Goal: Information Seeking & Learning: Compare options

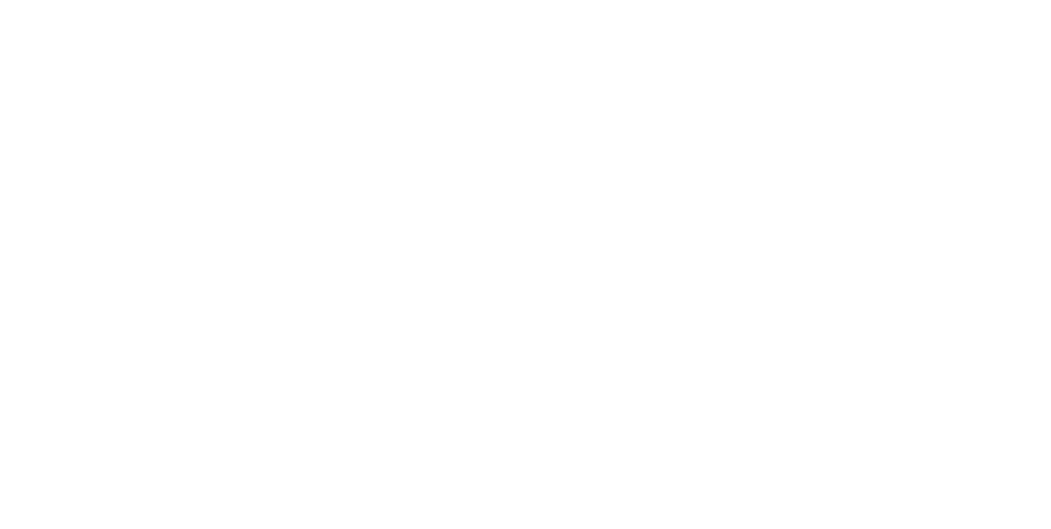
select select "Song"
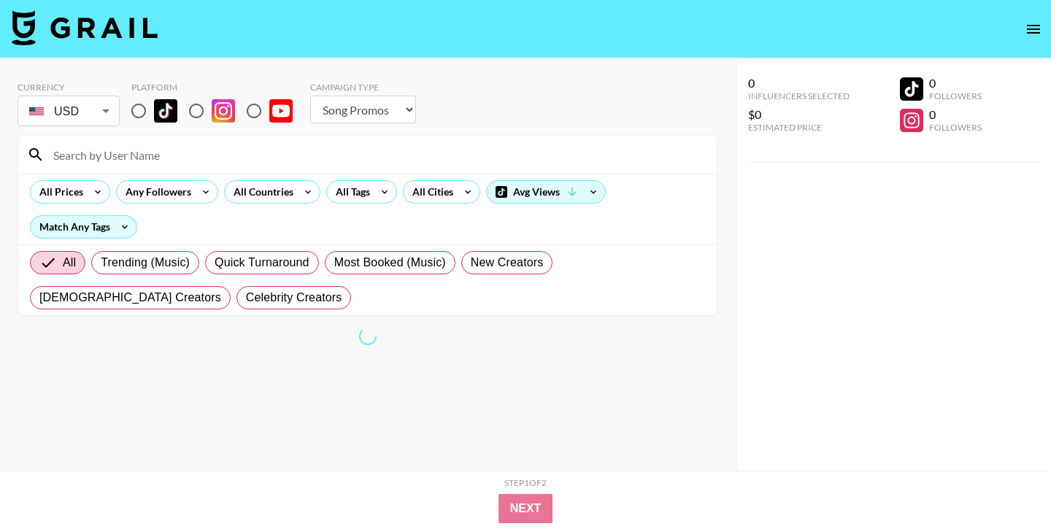
click at [202, 108] on input "radio" at bounding box center [196, 111] width 31 height 31
radio input "true"
click at [291, 191] on div "All Countries" at bounding box center [261, 192] width 72 height 22
click at [303, 193] on div at bounding box center [525, 264] width 1051 height 529
click at [306, 187] on icon at bounding box center [307, 192] width 23 height 22
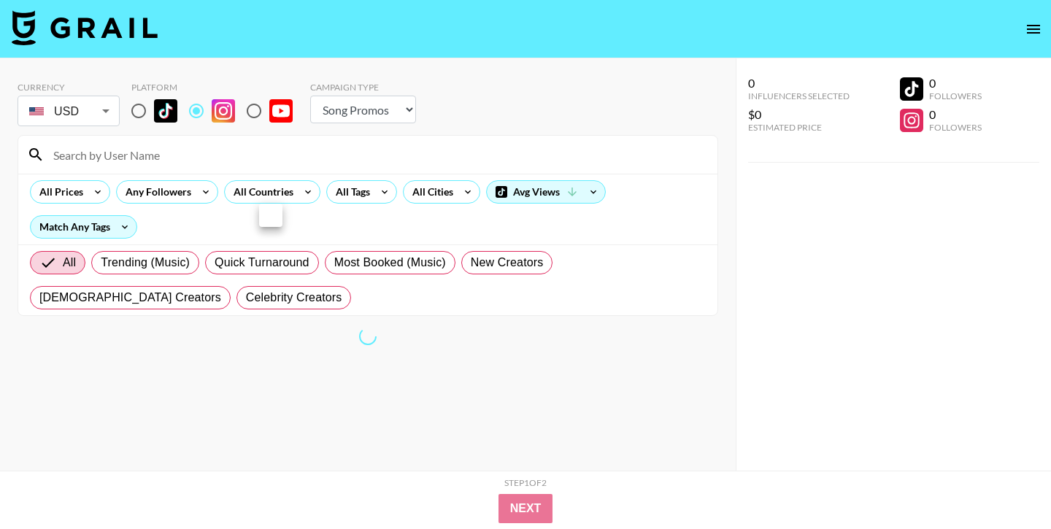
click at [264, 216] on div at bounding box center [270, 215] width 23 height 23
click at [257, 144] on div at bounding box center [525, 264] width 1051 height 529
click at [372, 107] on select "Choose Type... Song Promos Brand Promos" at bounding box center [363, 110] width 106 height 28
select select "Brand"
click at [310, 96] on select "Choose Type... Song Promos Brand Promos" at bounding box center [363, 110] width 106 height 28
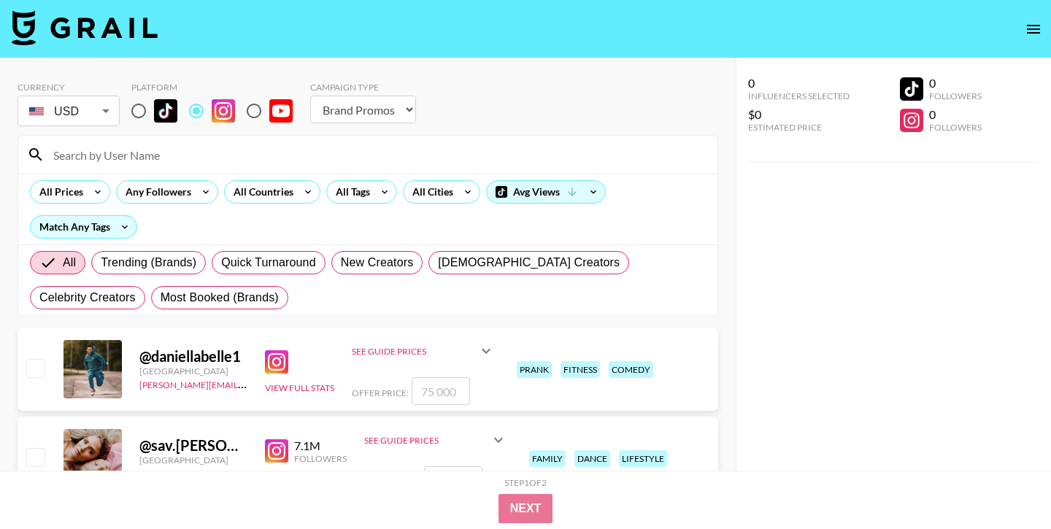
scroll to position [29, 0]
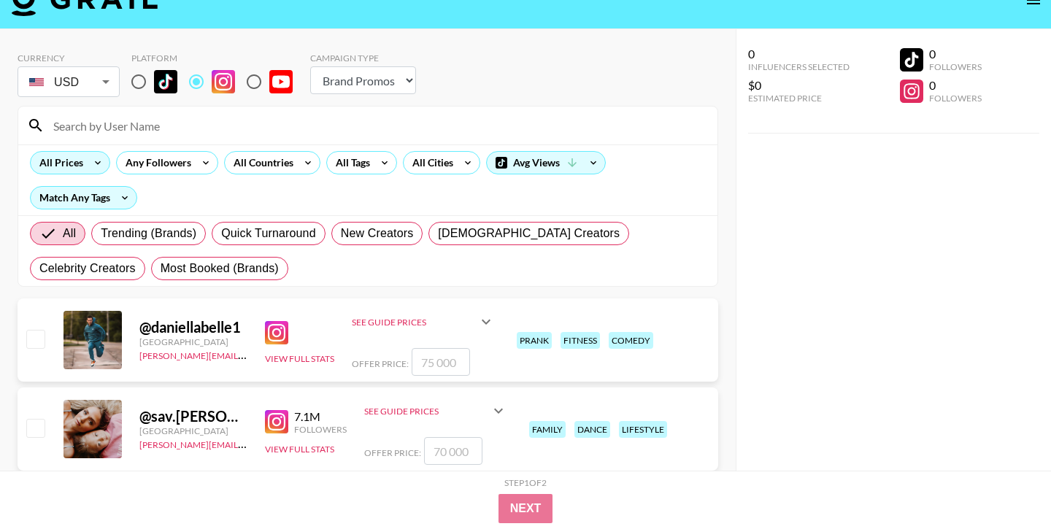
click at [93, 165] on icon at bounding box center [97, 163] width 23 height 22
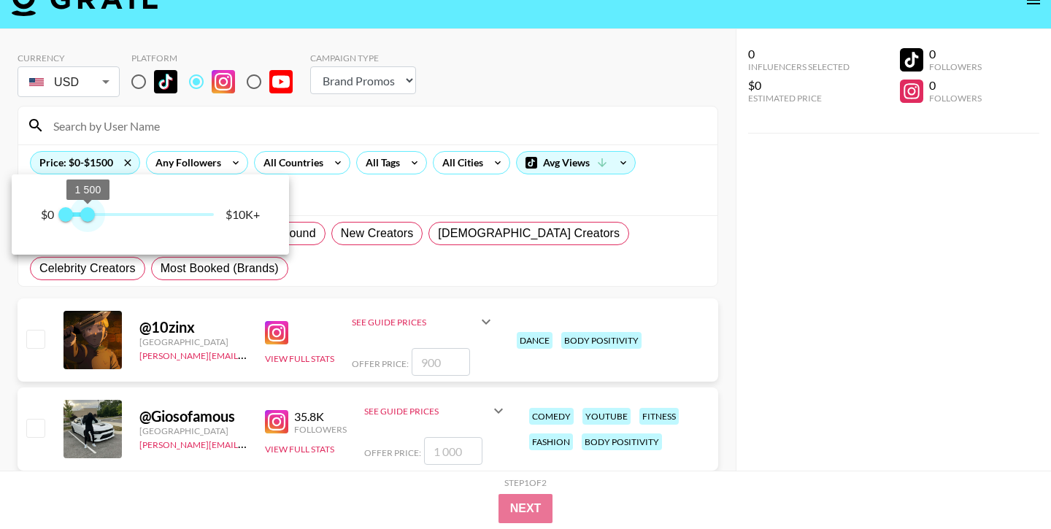
drag, startPoint x: 218, startPoint y: 212, endPoint x: 89, endPoint y: 215, distance: 128.5
click at [89, 215] on span "1 500" at bounding box center [87, 214] width 15 height 15
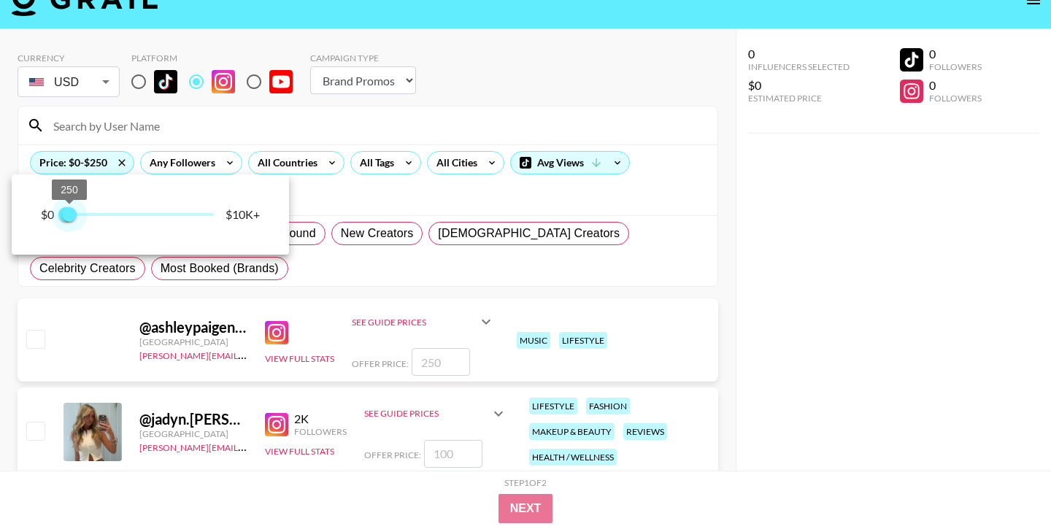
type input "500"
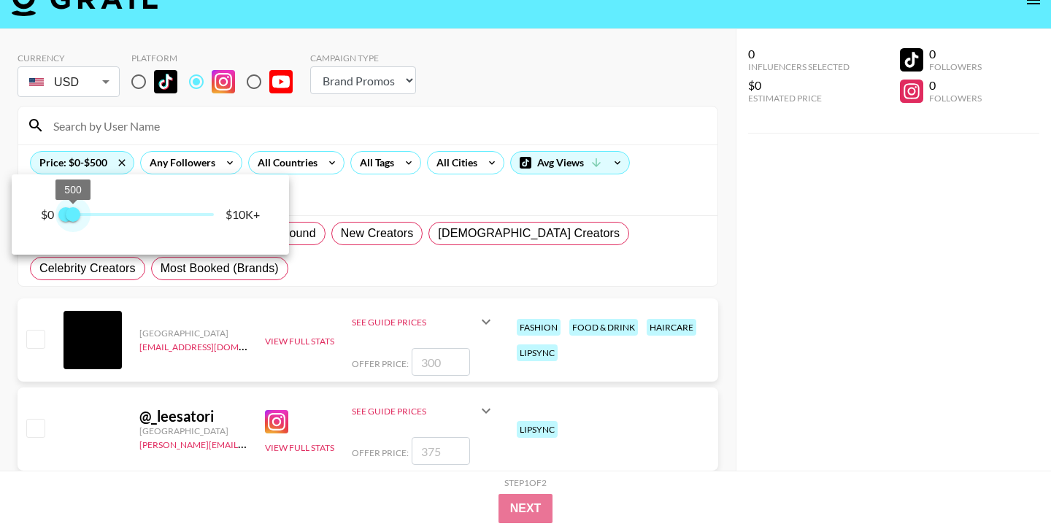
drag, startPoint x: 89, startPoint y: 215, endPoint x: 74, endPoint y: 214, distance: 15.4
click at [74, 214] on span "500" at bounding box center [73, 214] width 15 height 15
click at [235, 126] on div at bounding box center [525, 264] width 1051 height 529
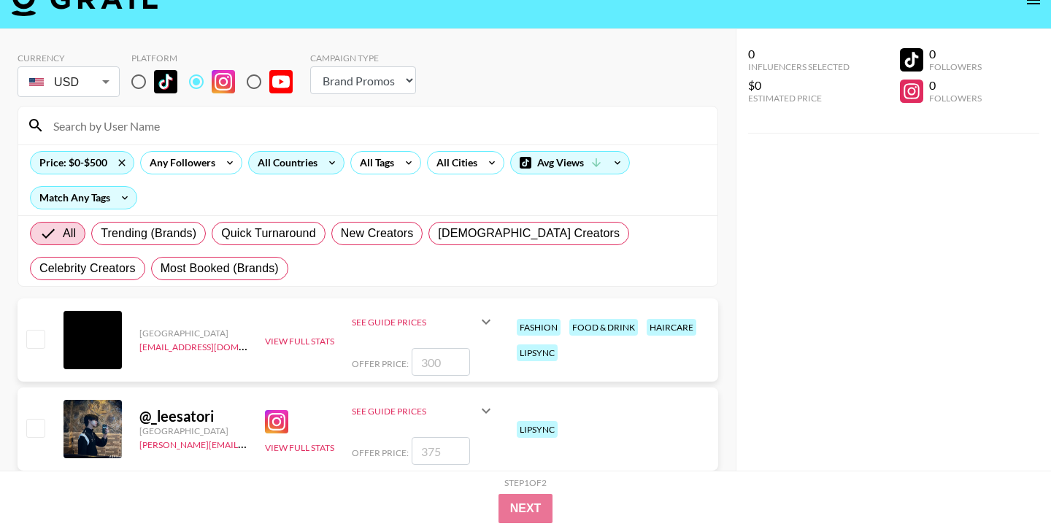
click at [329, 161] on icon at bounding box center [332, 163] width 23 height 22
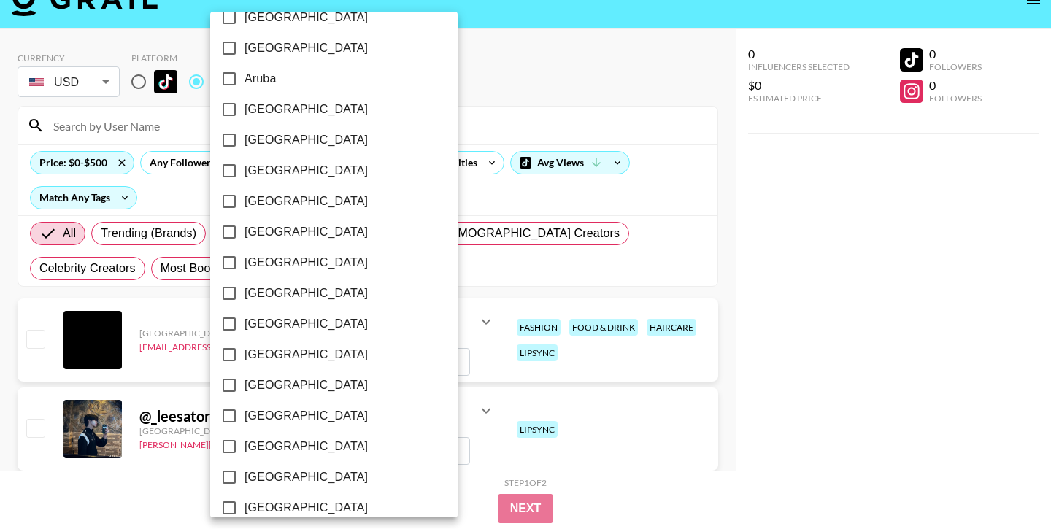
scroll to position [0, 0]
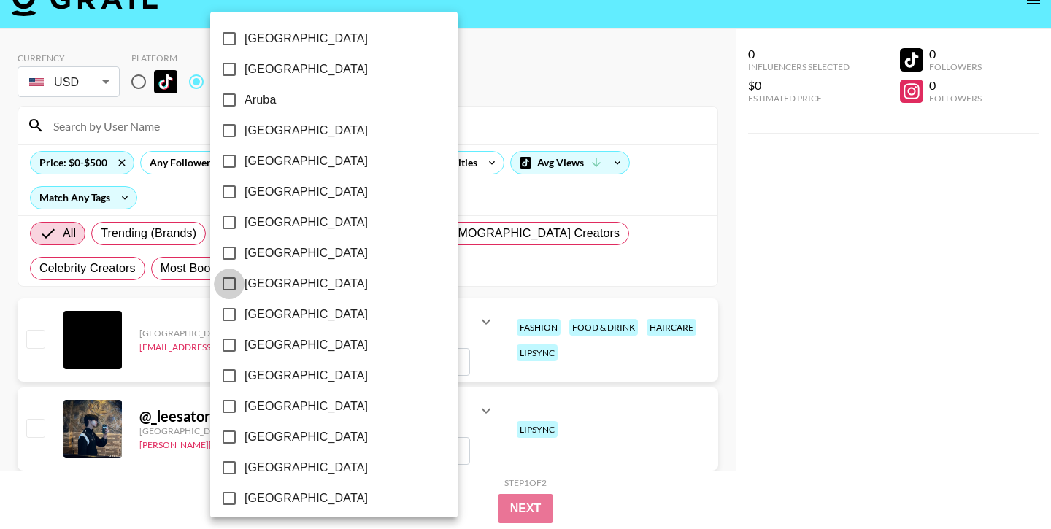
click at [229, 282] on input "[GEOGRAPHIC_DATA]" at bounding box center [229, 284] width 31 height 31
checkbox input "true"
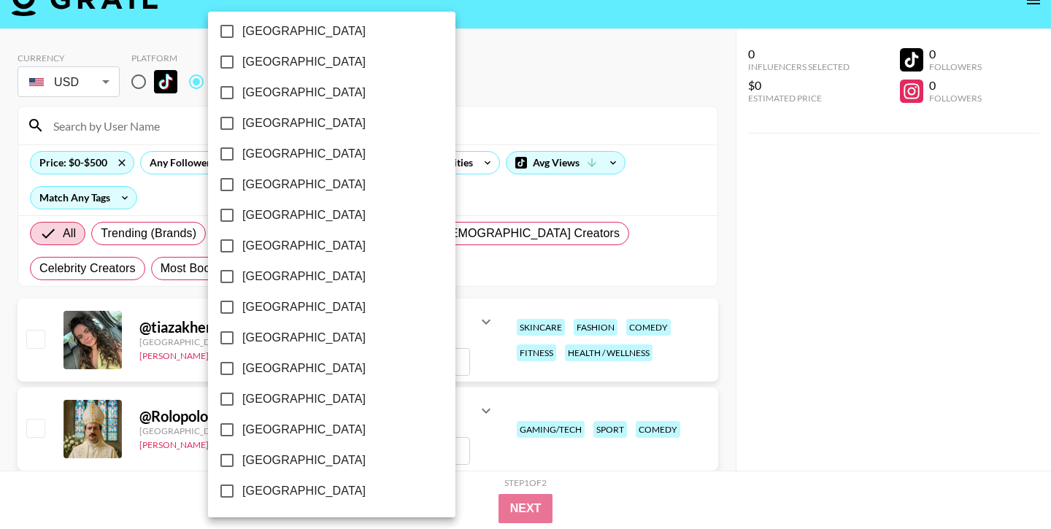
scroll to position [1173, 0]
click at [226, 459] on input "[GEOGRAPHIC_DATA]" at bounding box center [227, 460] width 31 height 31
checkbox input "true"
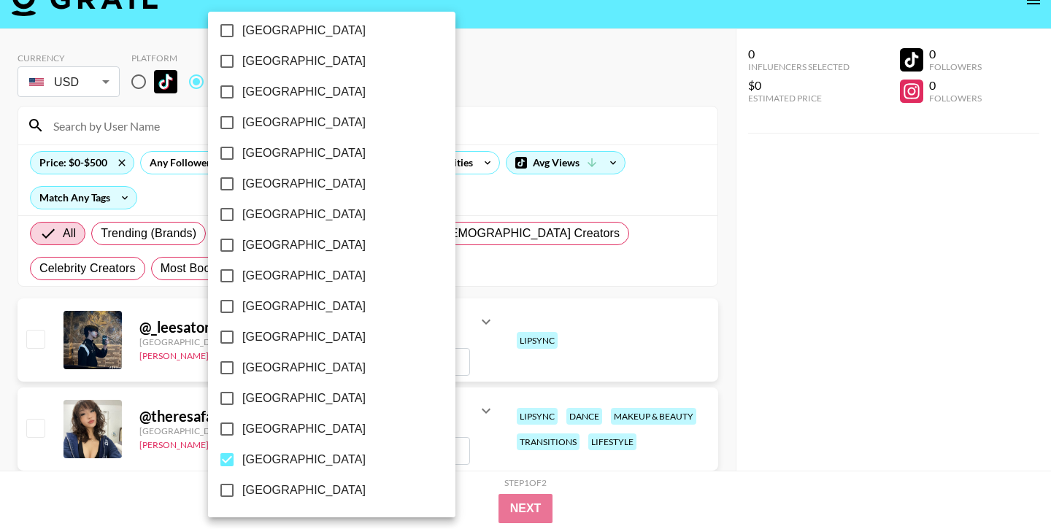
click at [548, 204] on div at bounding box center [525, 264] width 1051 height 529
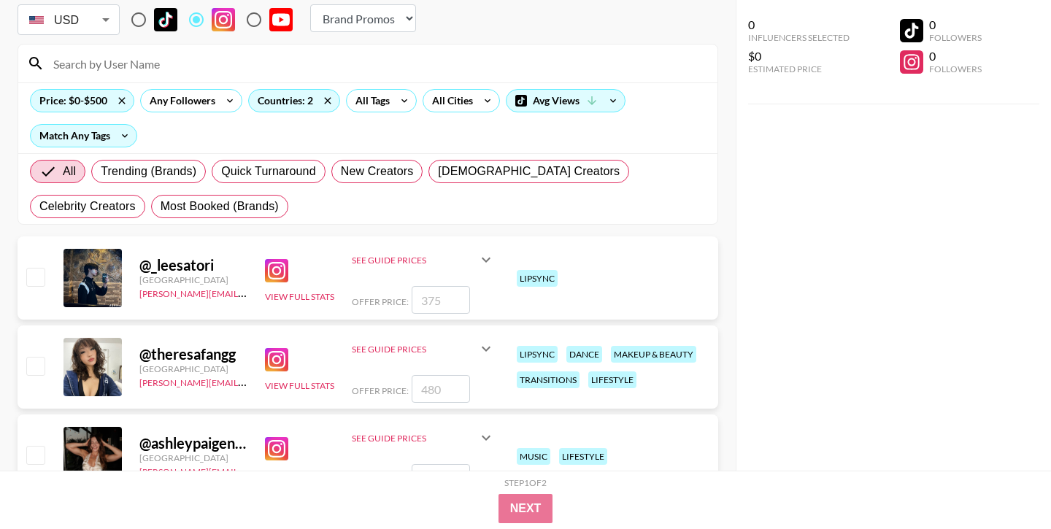
scroll to position [92, 0]
click at [280, 355] on img at bounding box center [276, 359] width 23 height 23
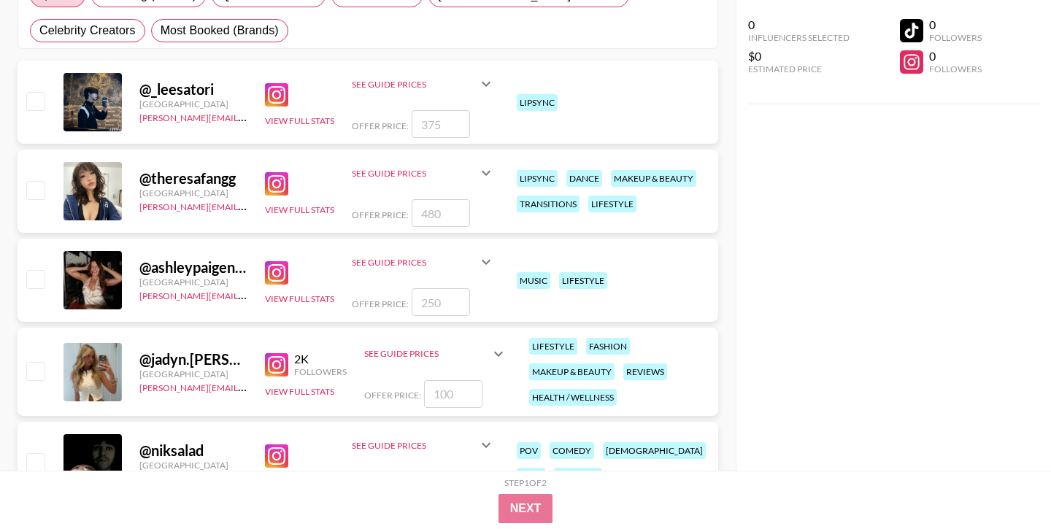
scroll to position [268, 0]
click at [294, 299] on button "View Full Stats" at bounding box center [299, 298] width 69 height 11
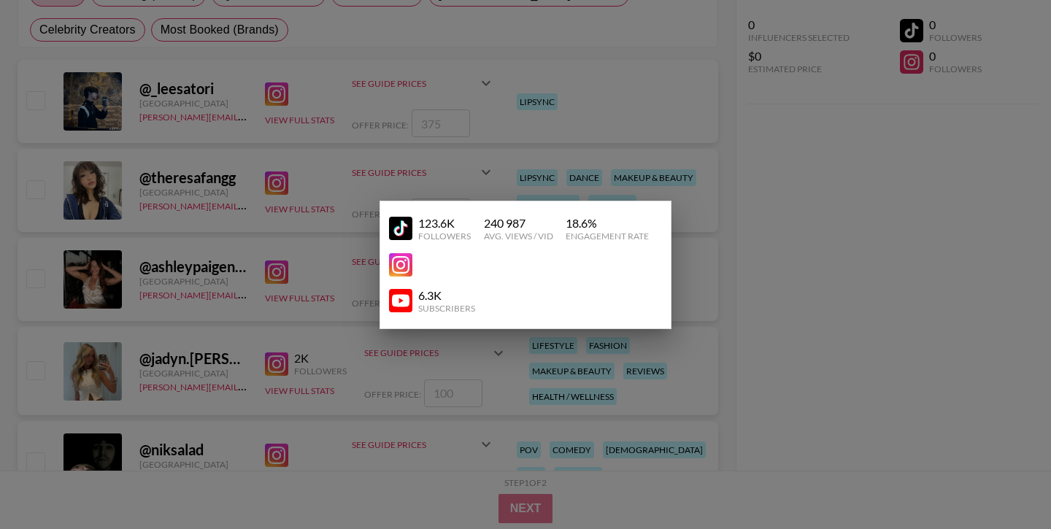
click at [277, 275] on div at bounding box center [525, 264] width 1051 height 529
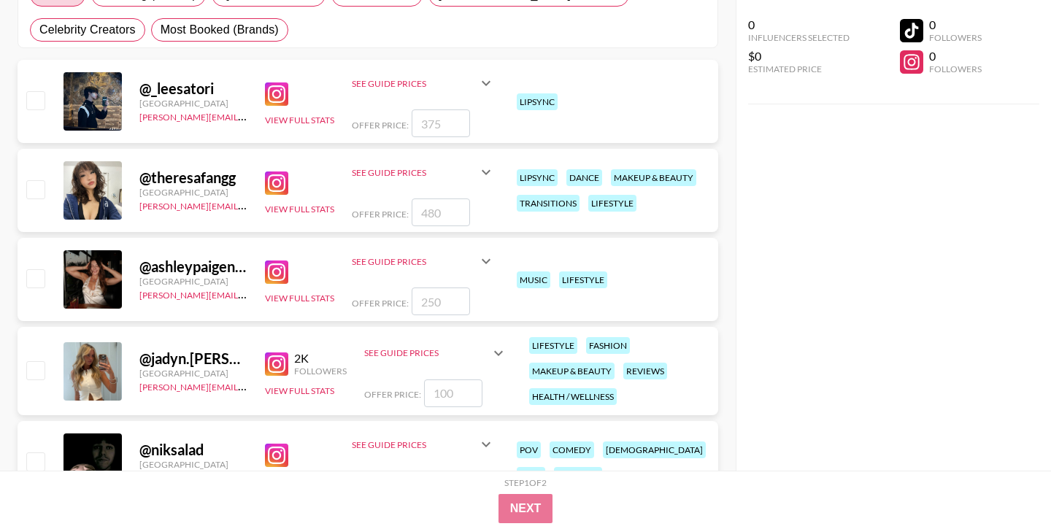
click at [279, 269] on img at bounding box center [276, 272] width 23 height 23
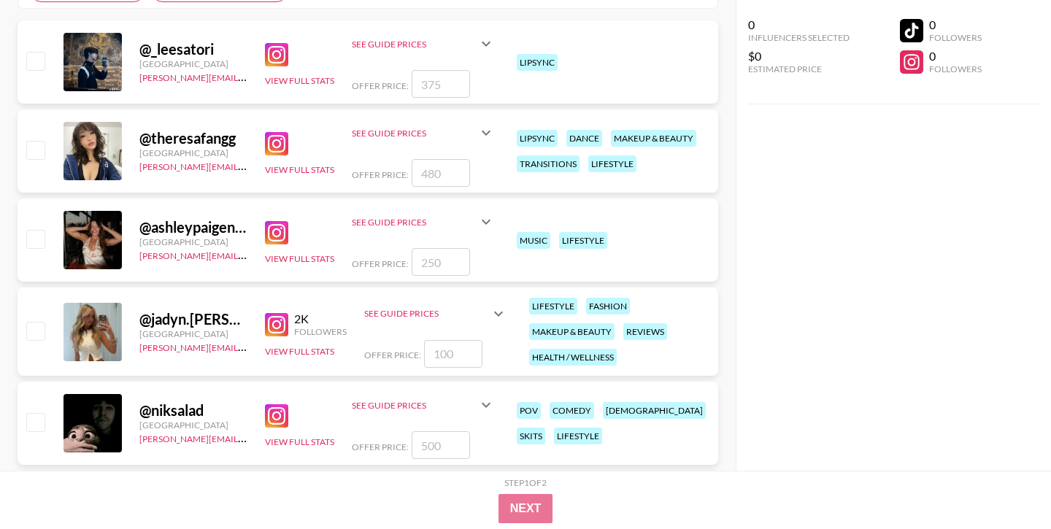
scroll to position [334, 0]
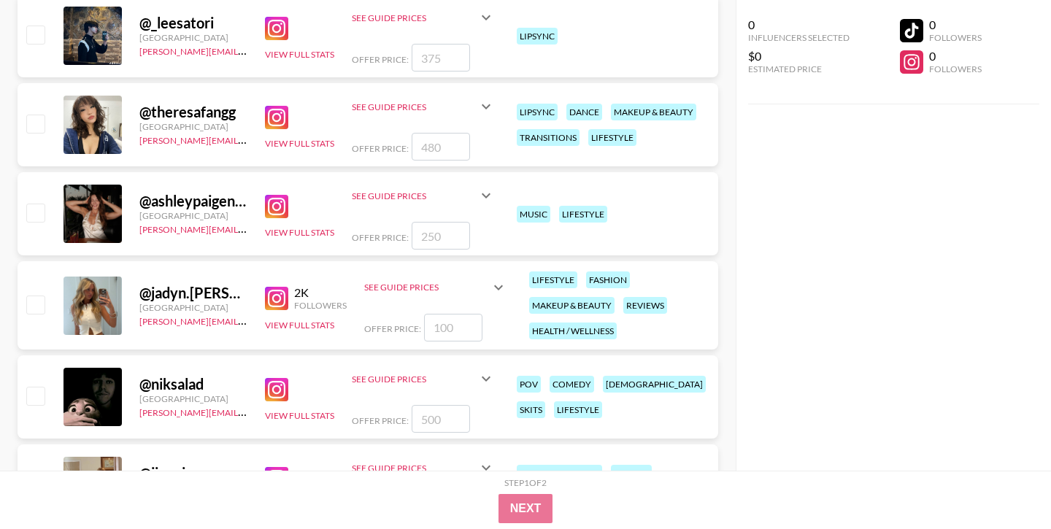
click at [275, 296] on img at bounding box center [276, 298] width 23 height 23
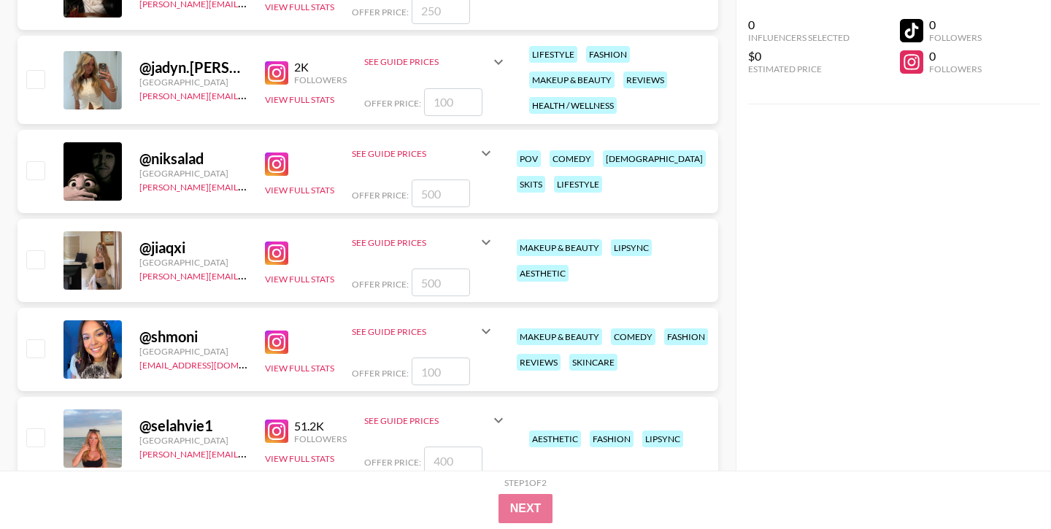
scroll to position [569, 0]
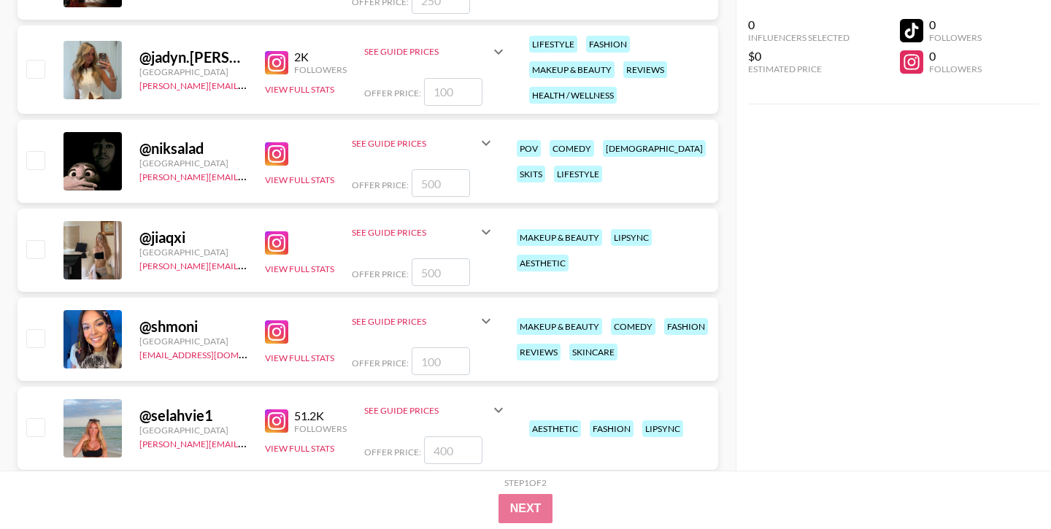
click at [276, 247] on img at bounding box center [276, 242] width 23 height 23
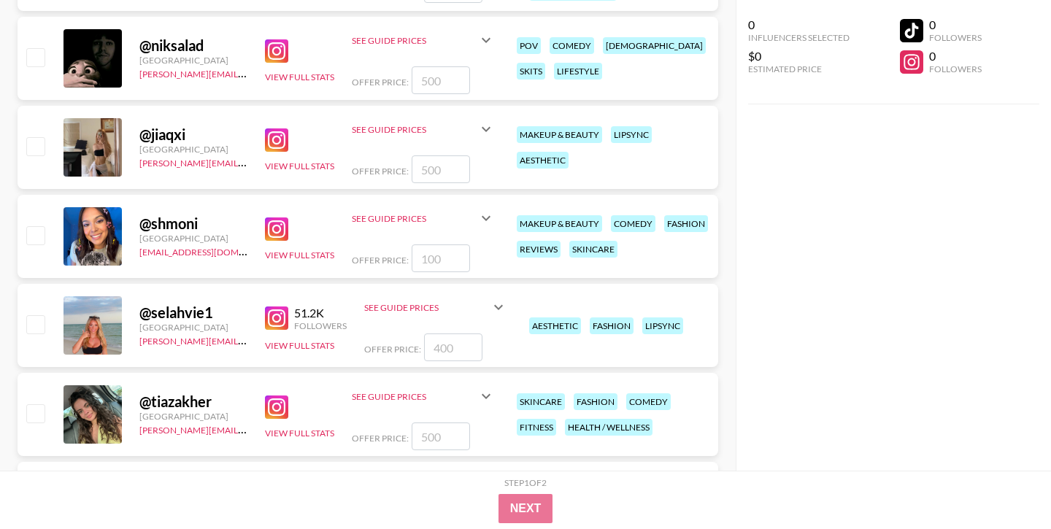
scroll to position [689, 0]
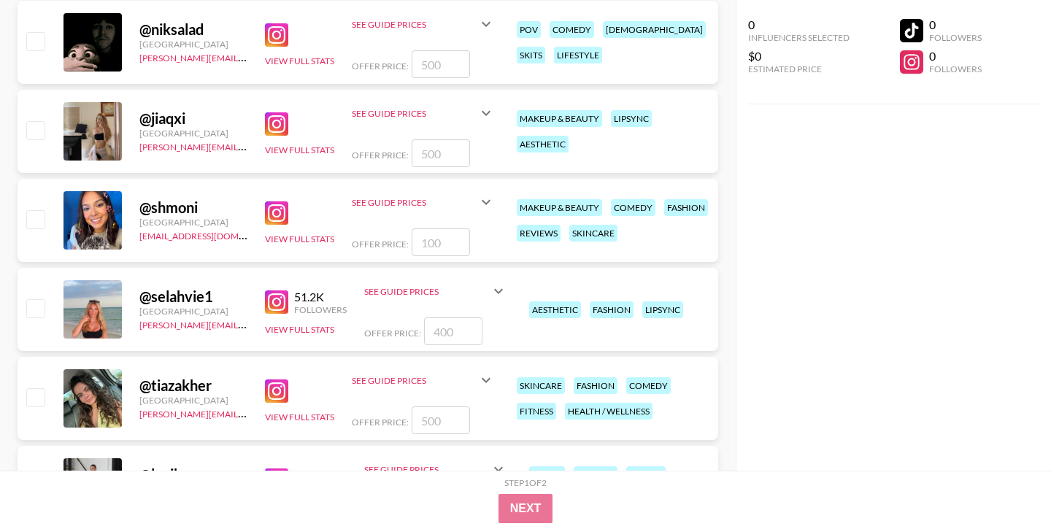
click at [275, 211] on img at bounding box center [276, 213] width 23 height 23
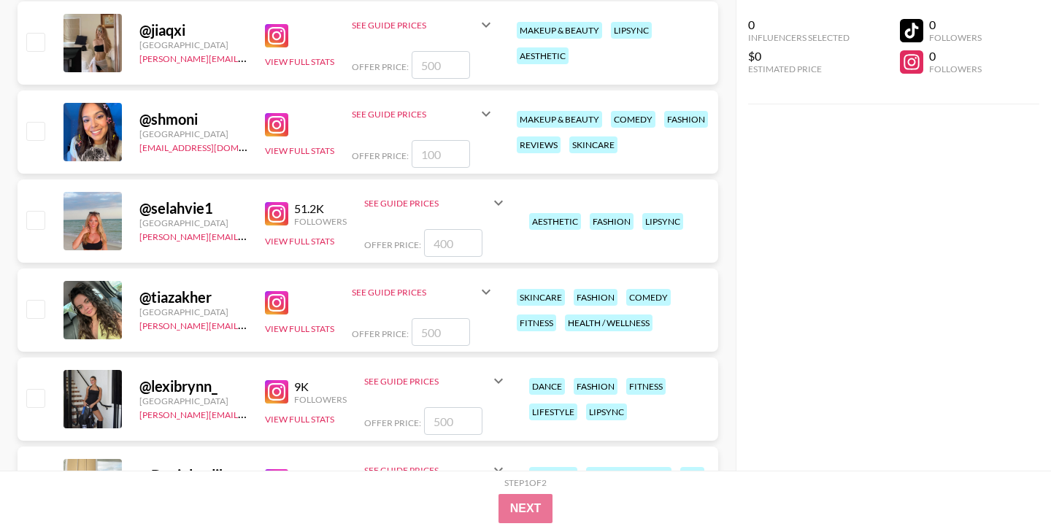
scroll to position [797, 0]
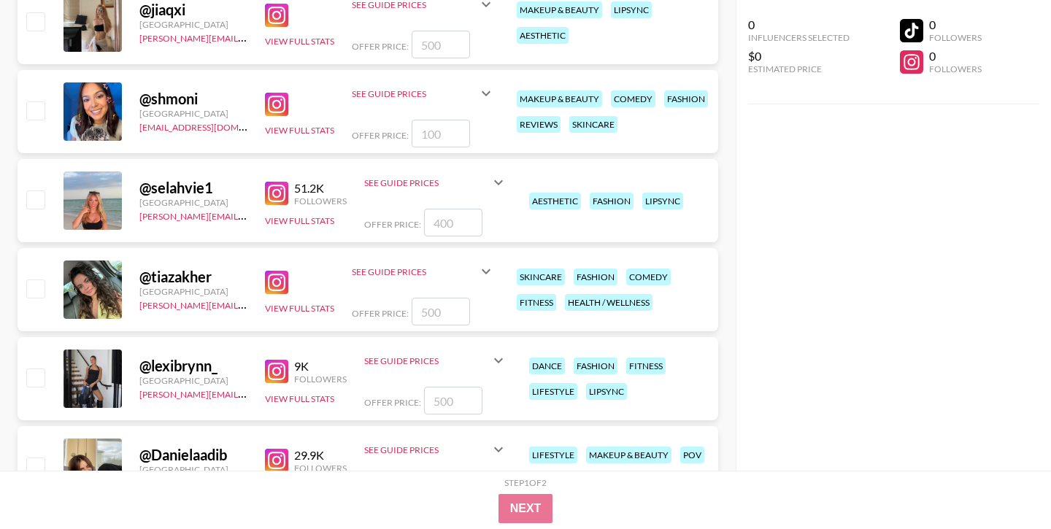
click at [279, 192] on img at bounding box center [276, 193] width 23 height 23
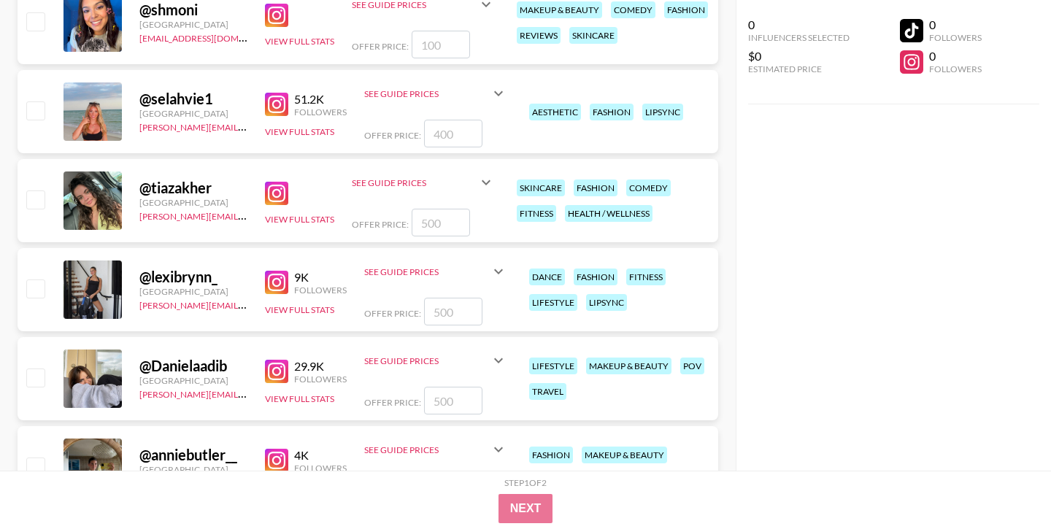
scroll to position [889, 0]
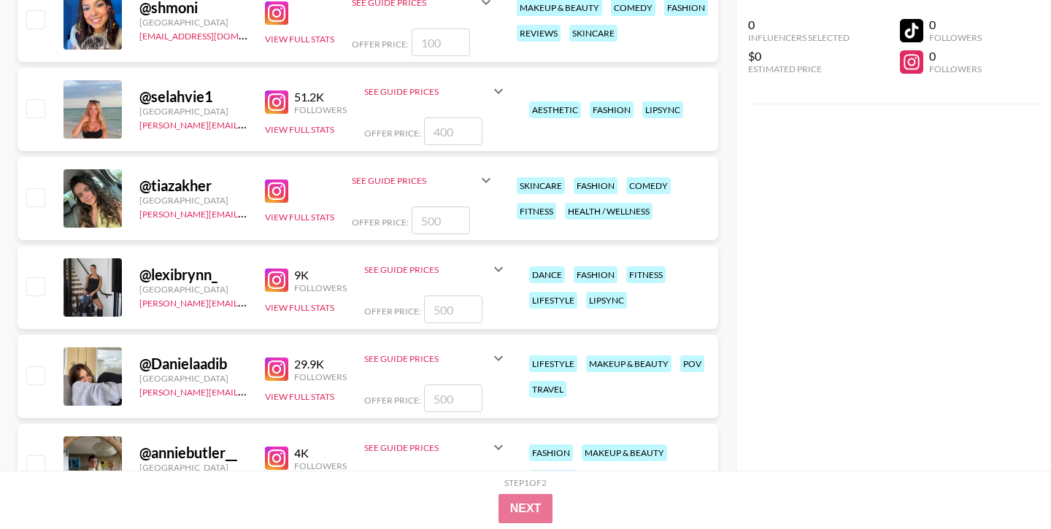
click at [281, 194] on img at bounding box center [276, 191] width 23 height 23
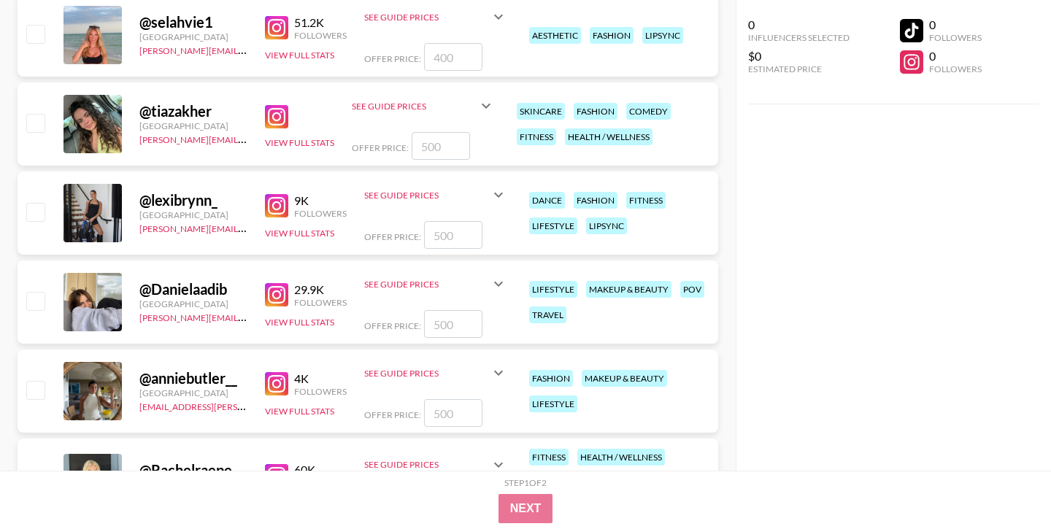
scroll to position [981, 0]
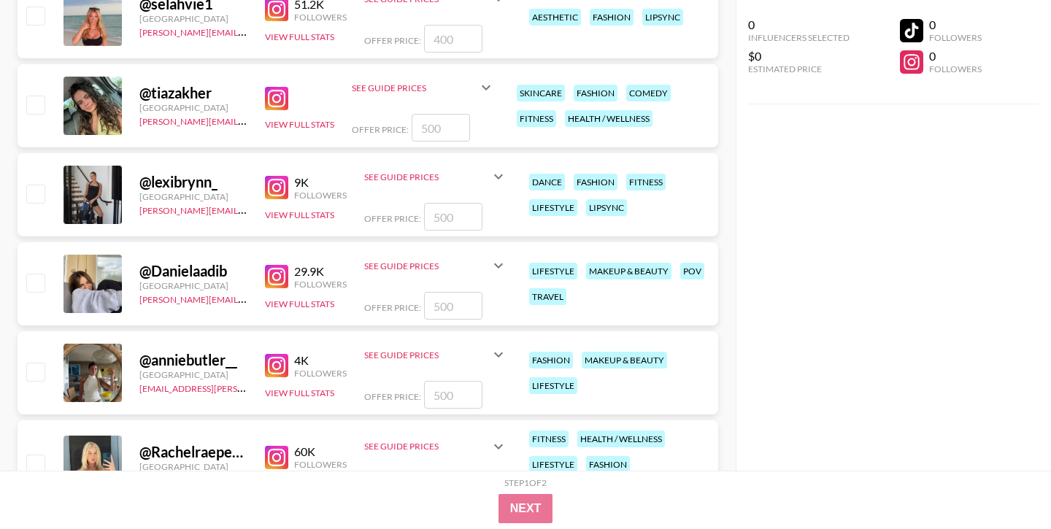
click at [273, 185] on img at bounding box center [276, 187] width 23 height 23
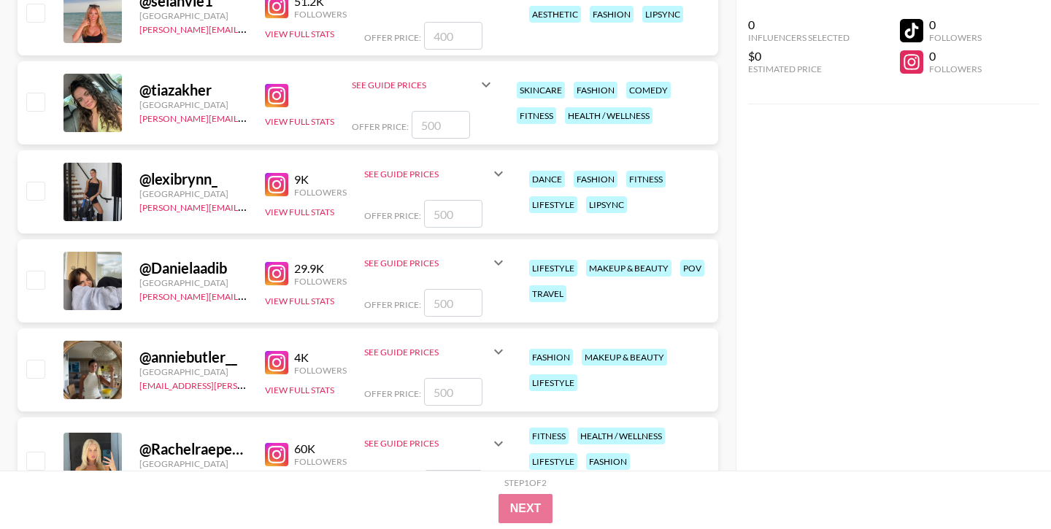
scroll to position [1048, 0]
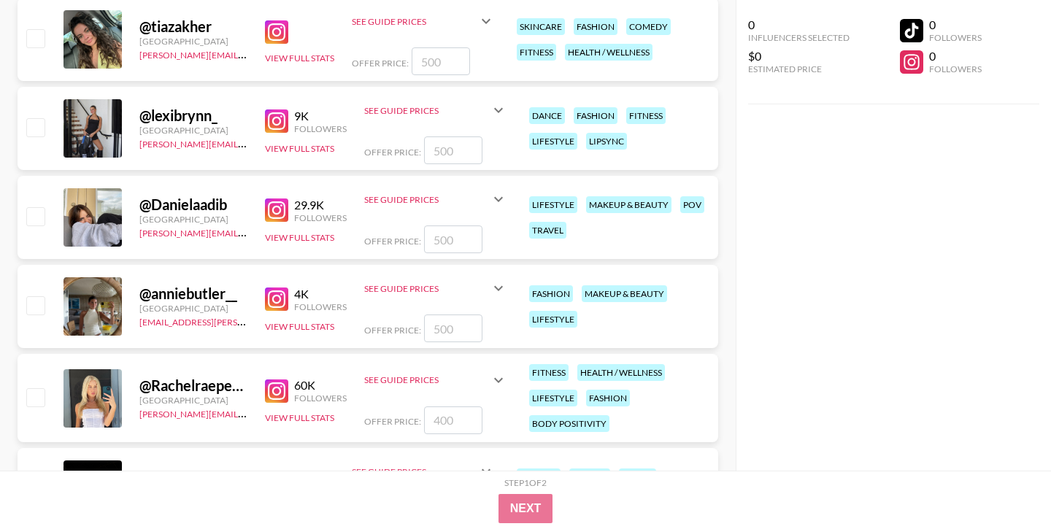
click at [277, 207] on img at bounding box center [276, 210] width 23 height 23
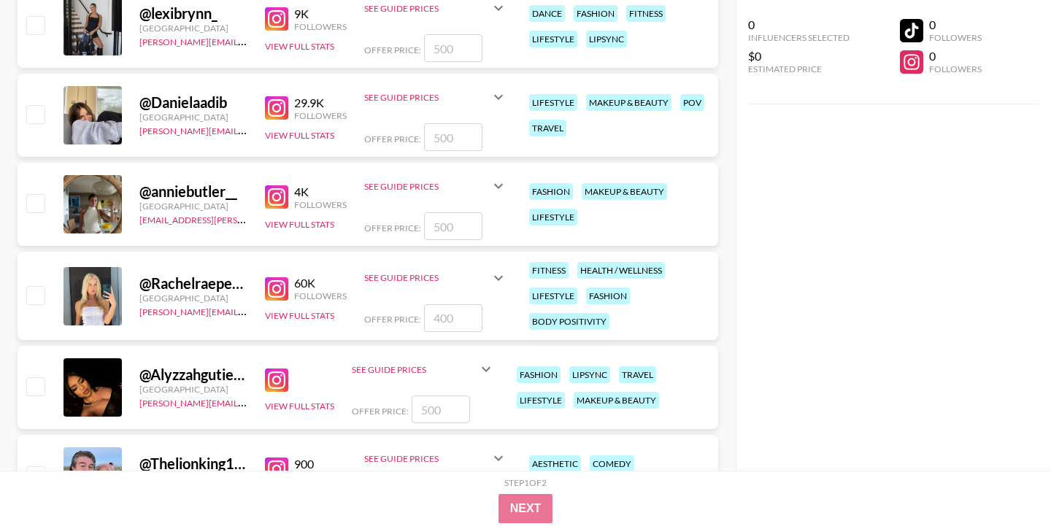
scroll to position [1151, 0]
click at [276, 192] on img at bounding box center [276, 196] width 23 height 23
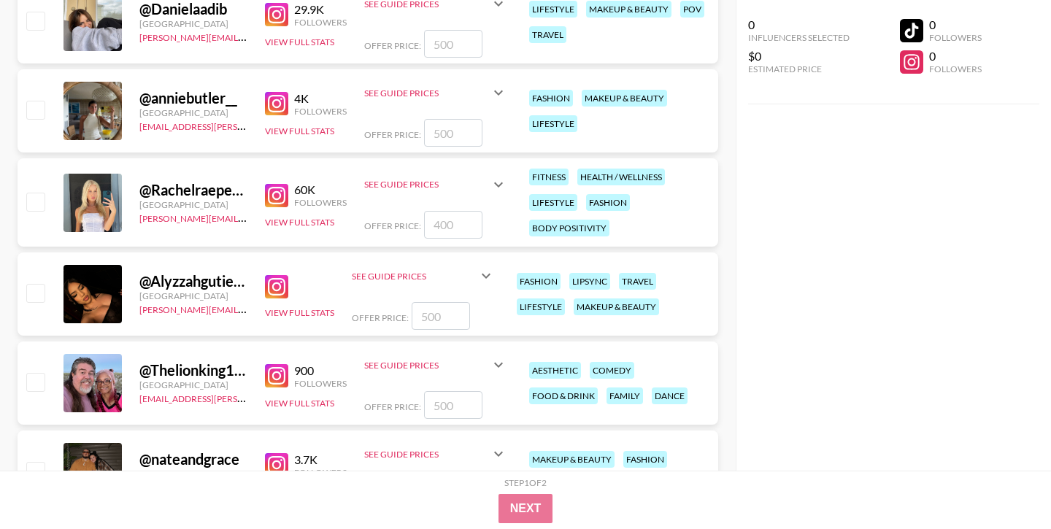
scroll to position [1245, 0]
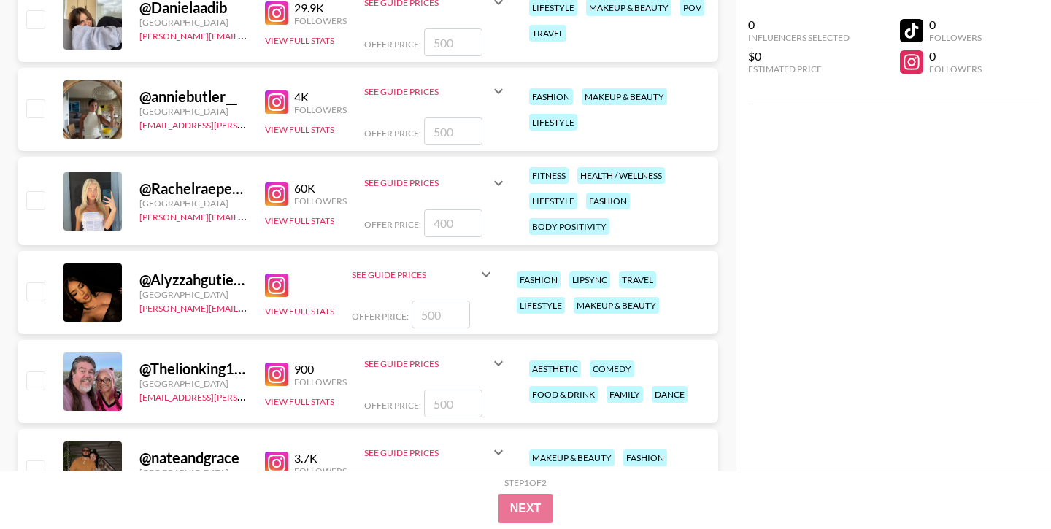
click at [277, 196] on img at bounding box center [276, 194] width 23 height 23
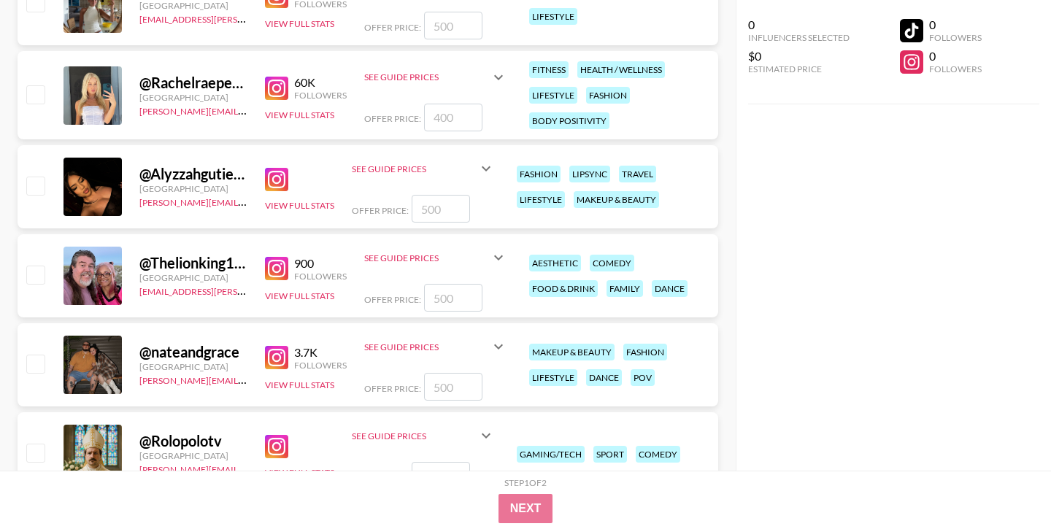
scroll to position [1382, 0]
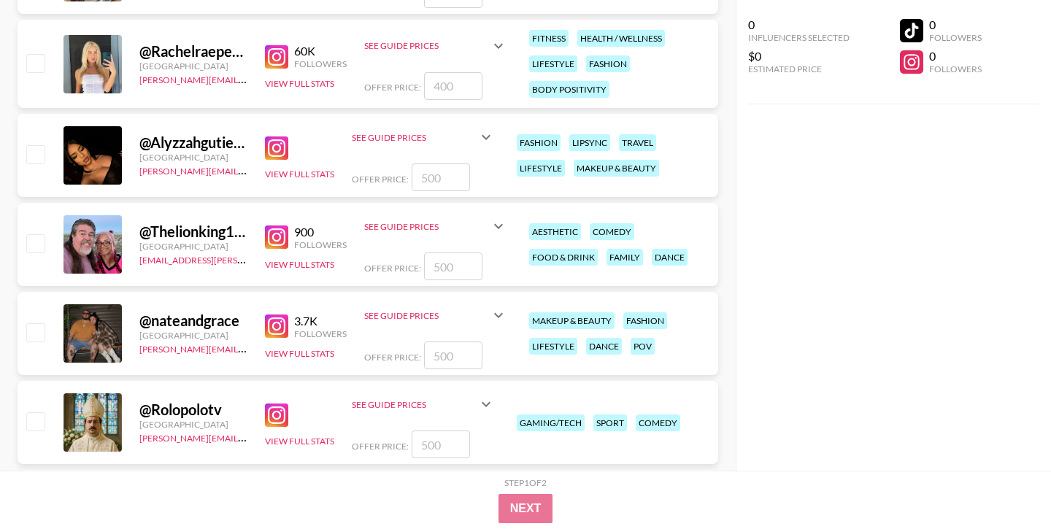
click at [272, 144] on img at bounding box center [276, 148] width 23 height 23
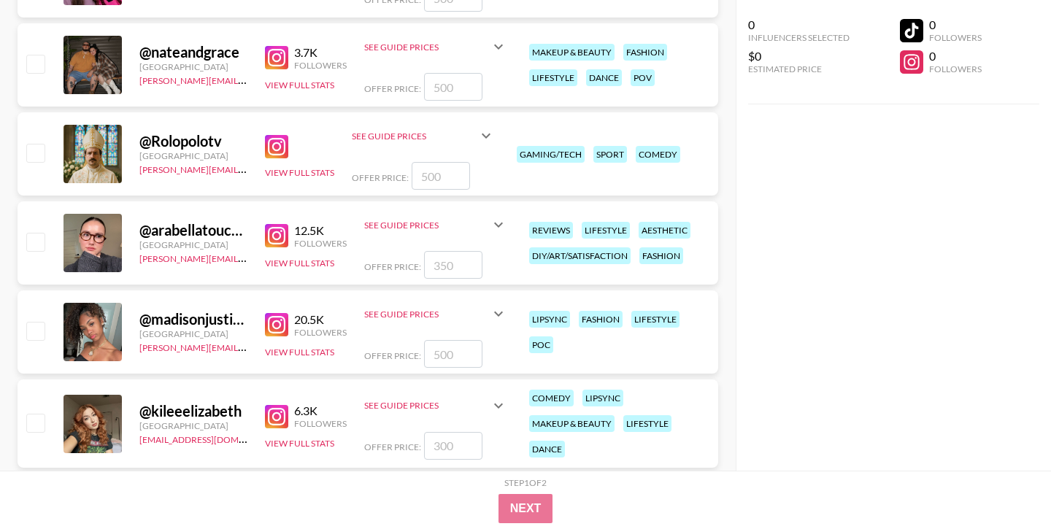
scroll to position [1679, 0]
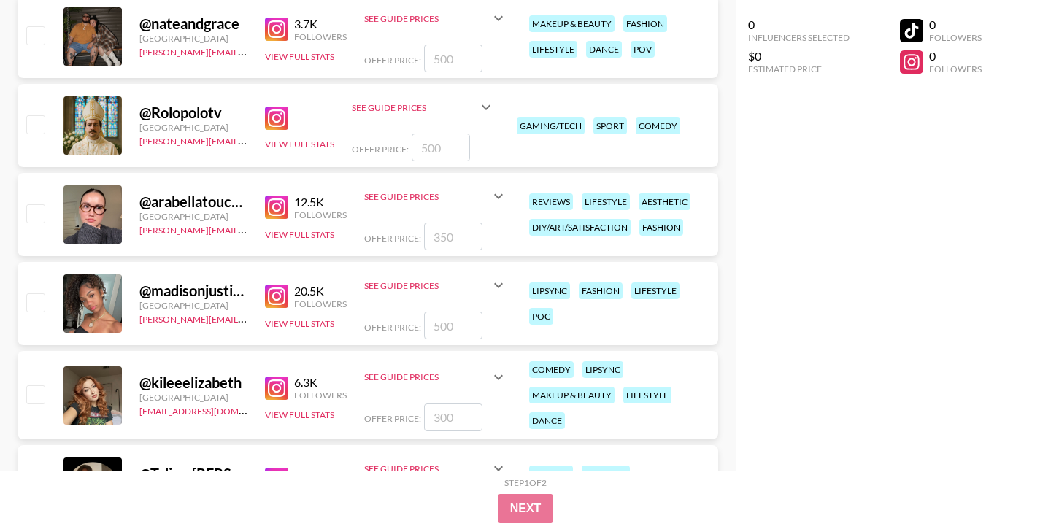
click at [276, 205] on img at bounding box center [276, 207] width 23 height 23
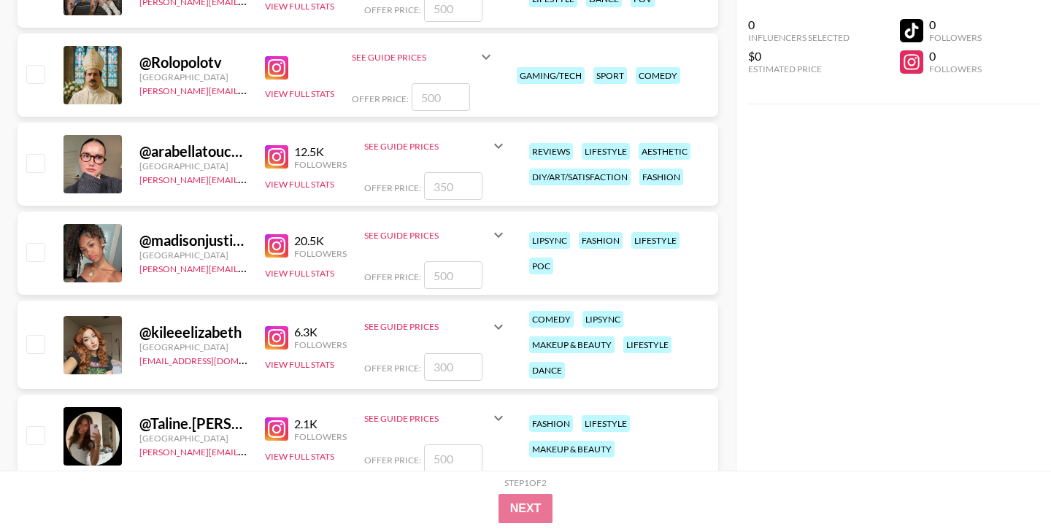
scroll to position [1755, 0]
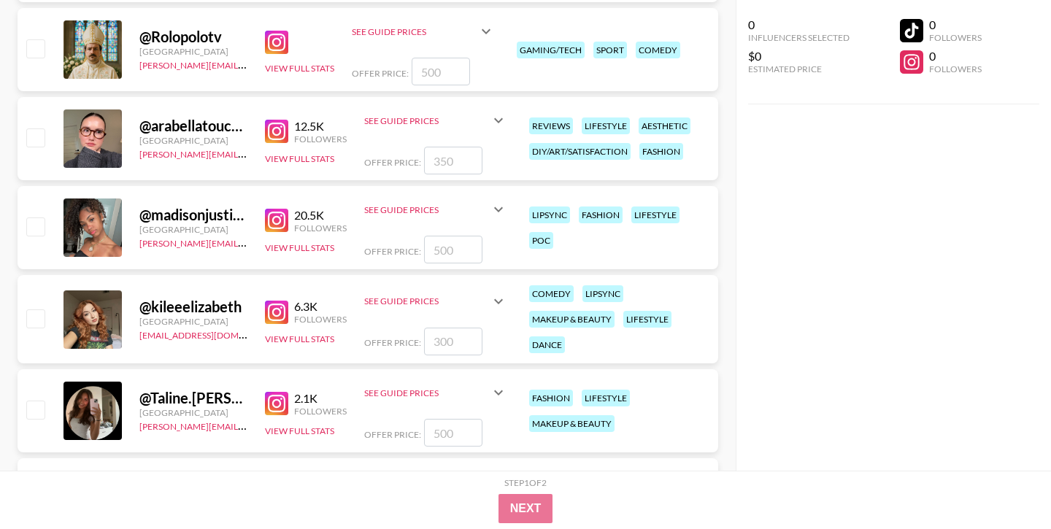
click at [272, 218] on img at bounding box center [276, 220] width 23 height 23
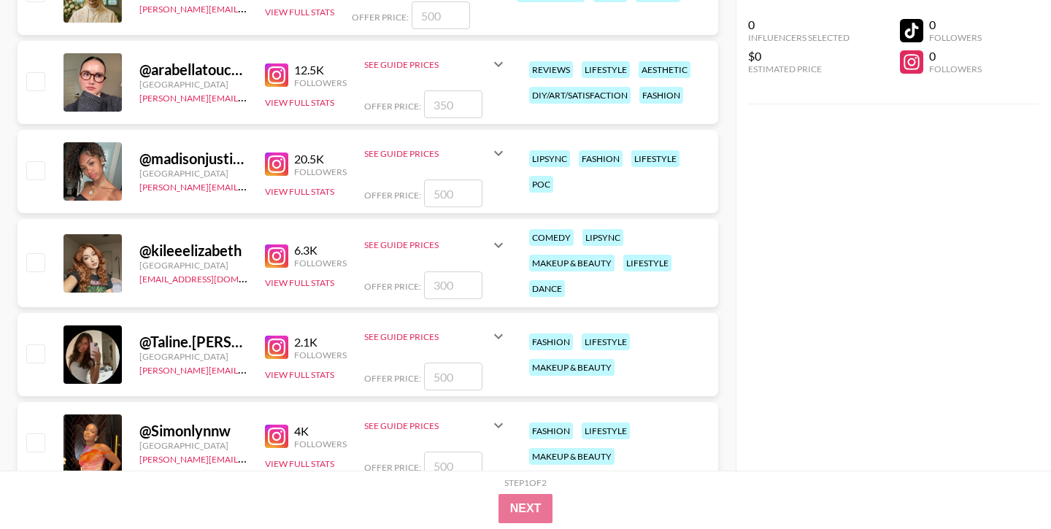
scroll to position [1820, 0]
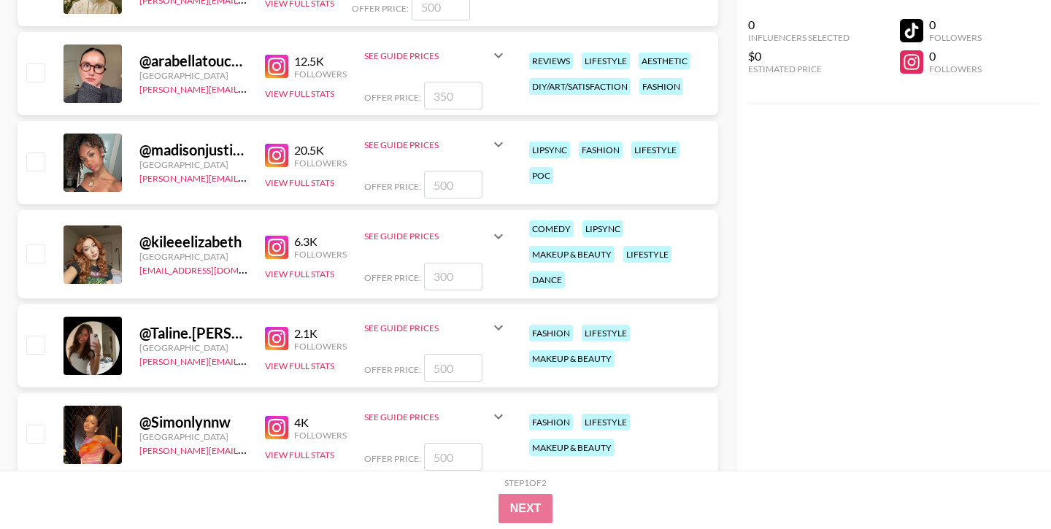
click at [258, 246] on div "@ kileeelizabeth [GEOGRAPHIC_DATA][EMAIL_ADDRESS][DOMAIN_NAME] 6.3K Followers V…" at bounding box center [368, 254] width 701 height 88
click at [273, 245] on img at bounding box center [276, 247] width 23 height 23
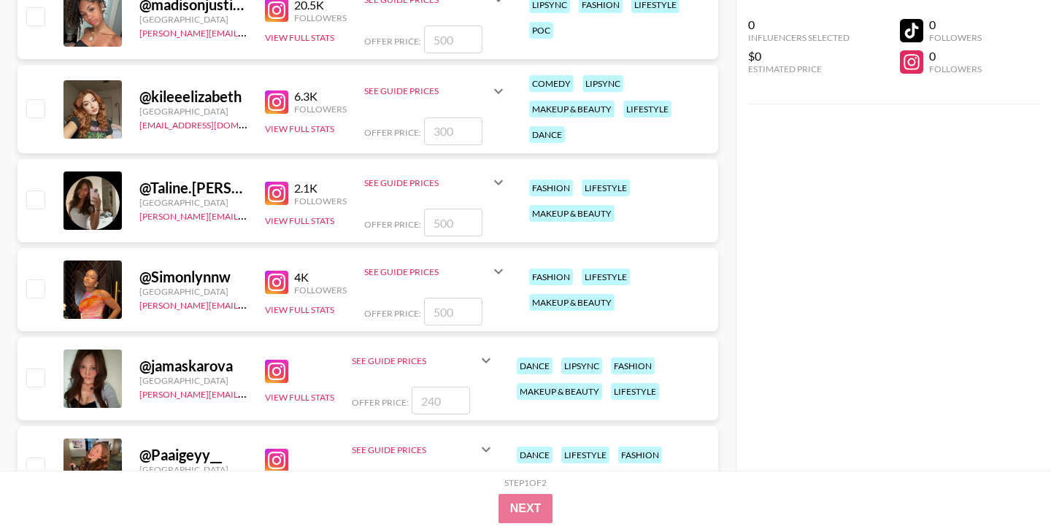
scroll to position [1968, 0]
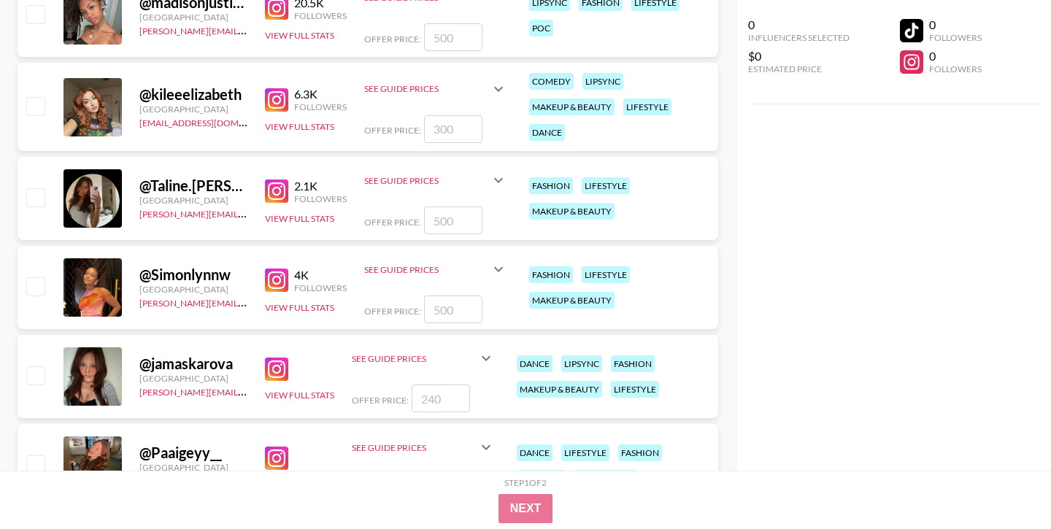
click at [275, 190] on img at bounding box center [276, 191] width 23 height 23
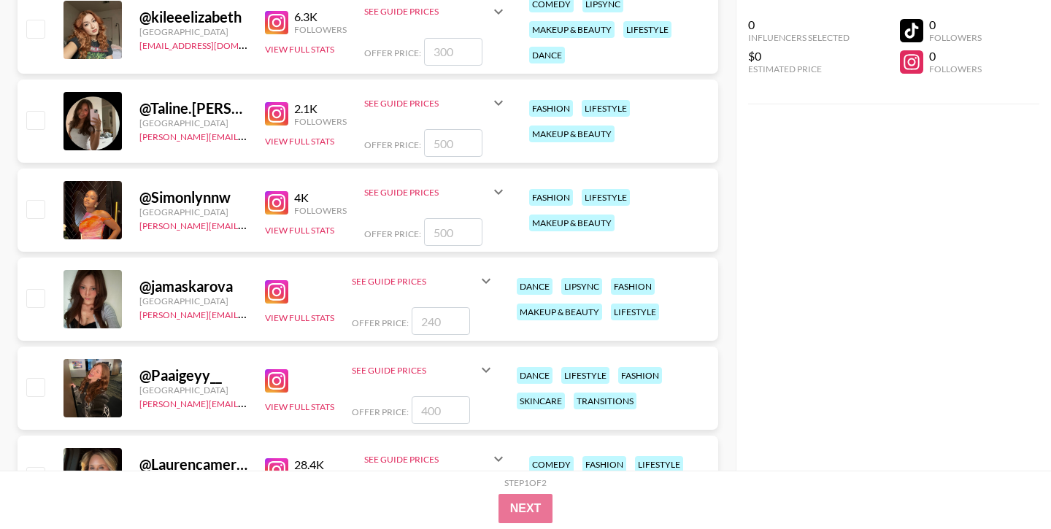
scroll to position [2051, 0]
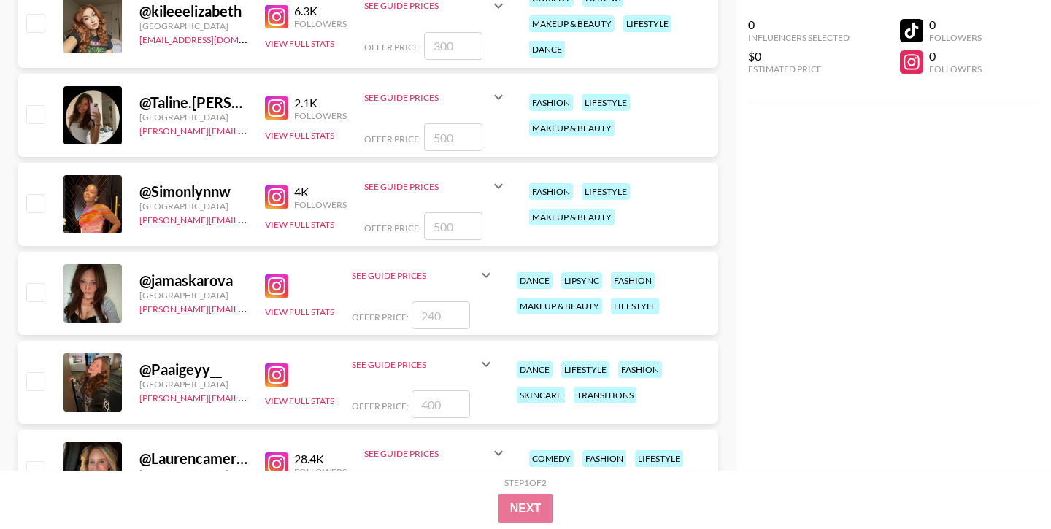
click at [277, 191] on img at bounding box center [276, 196] width 23 height 23
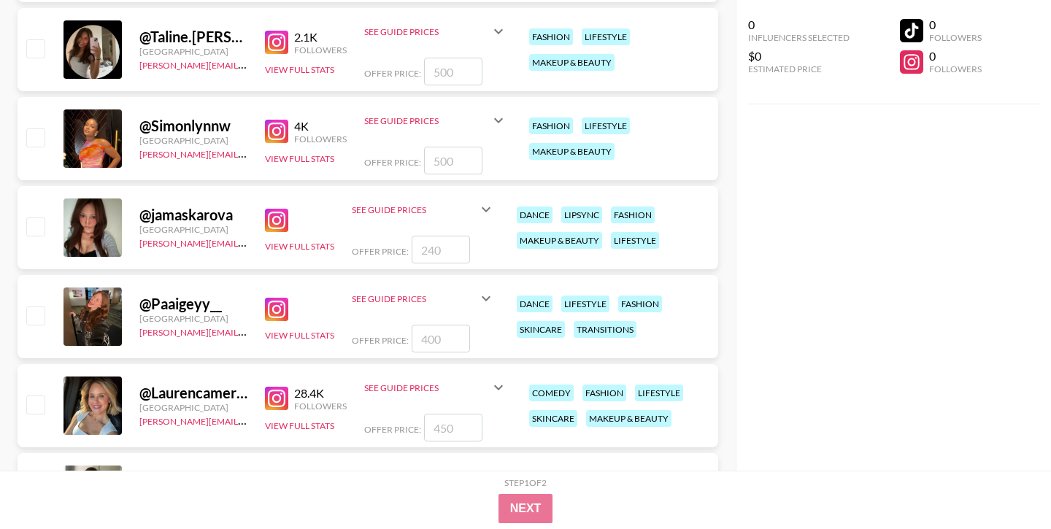
scroll to position [2153, 0]
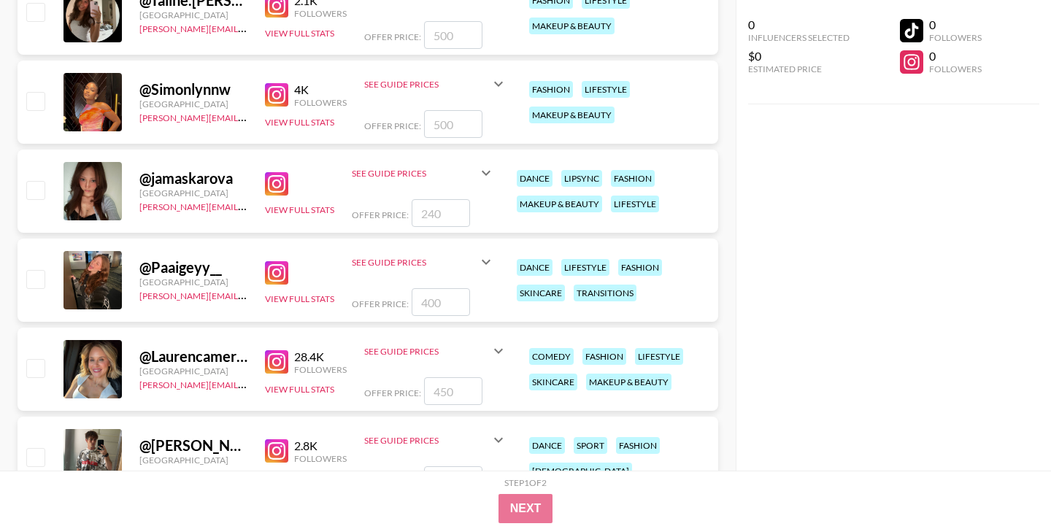
click at [280, 185] on img at bounding box center [276, 183] width 23 height 23
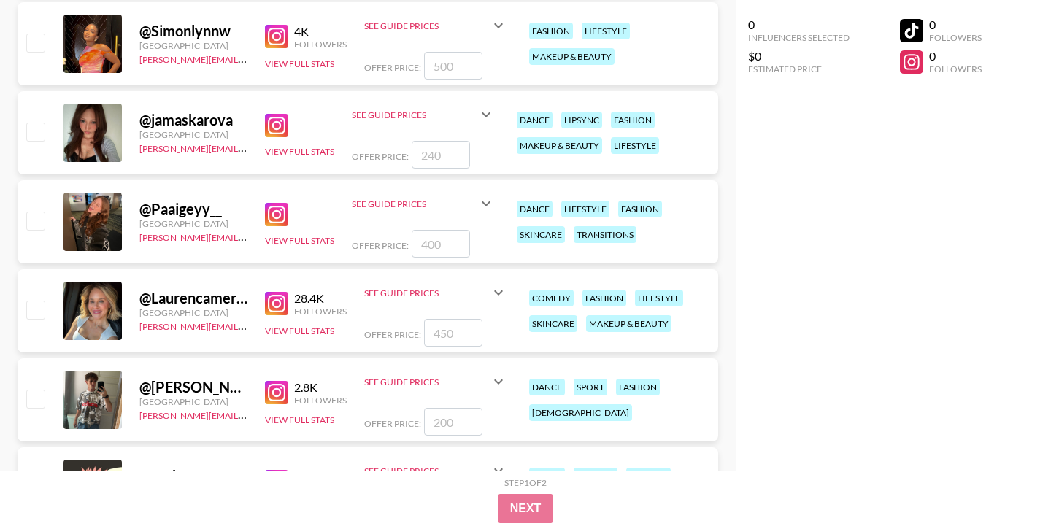
scroll to position [2219, 0]
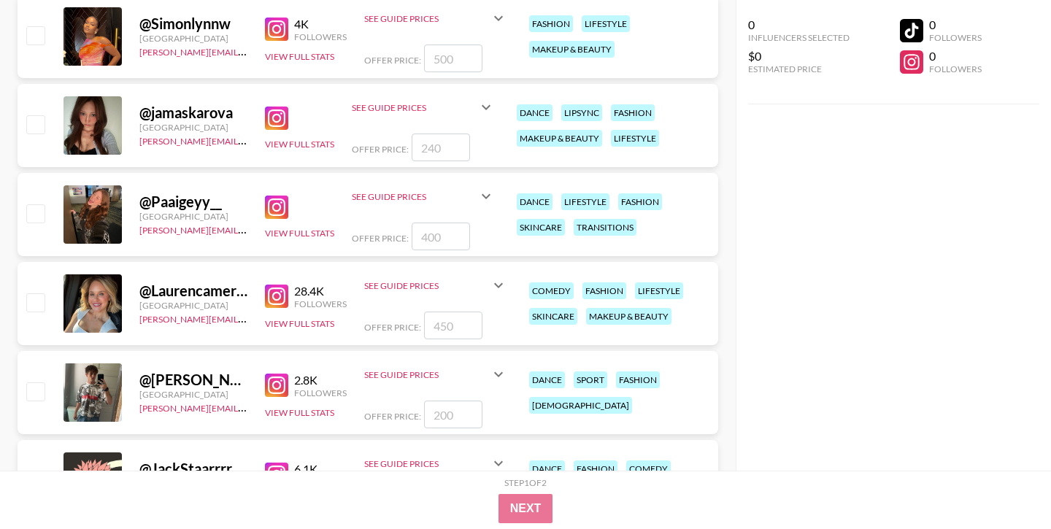
click at [281, 206] on img at bounding box center [276, 207] width 23 height 23
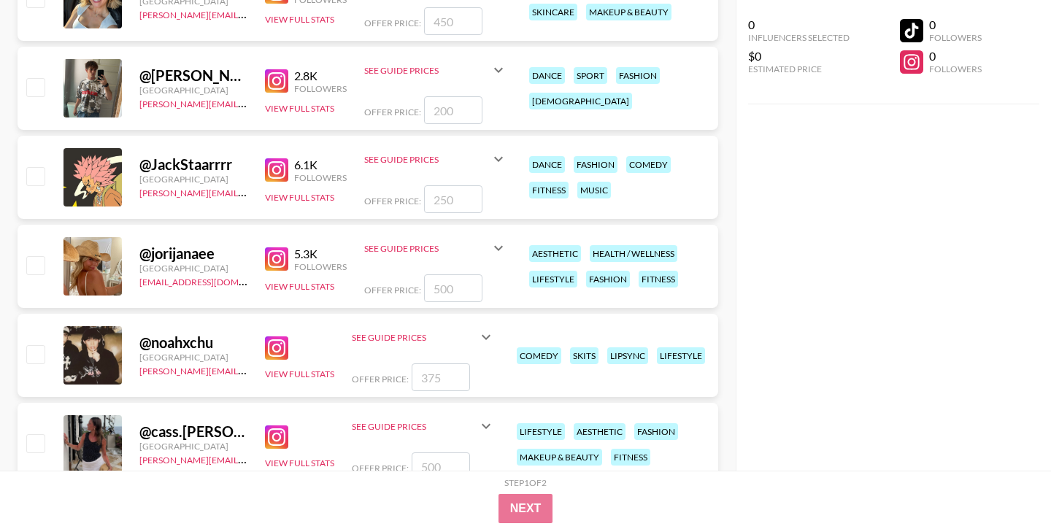
scroll to position [2522, 0]
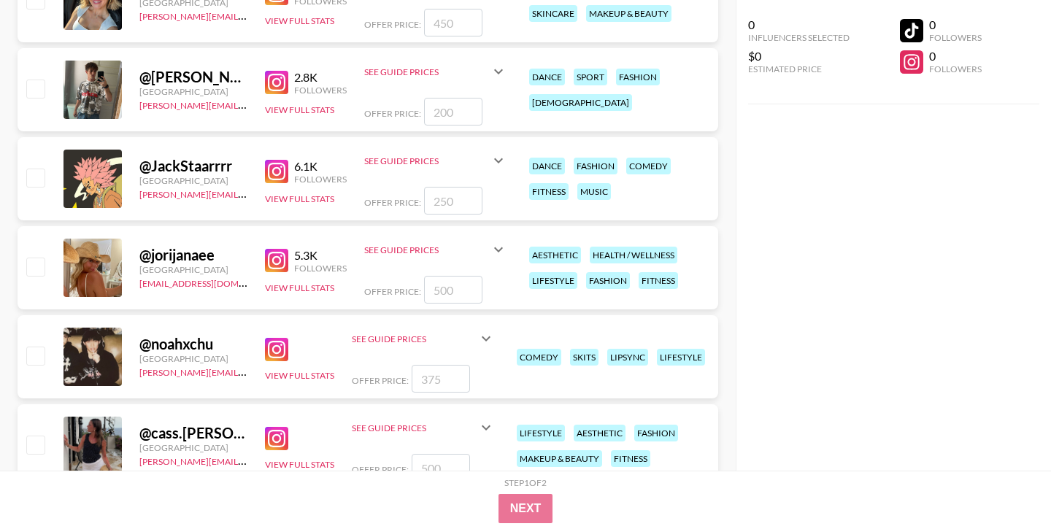
click at [276, 257] on img at bounding box center [276, 260] width 23 height 23
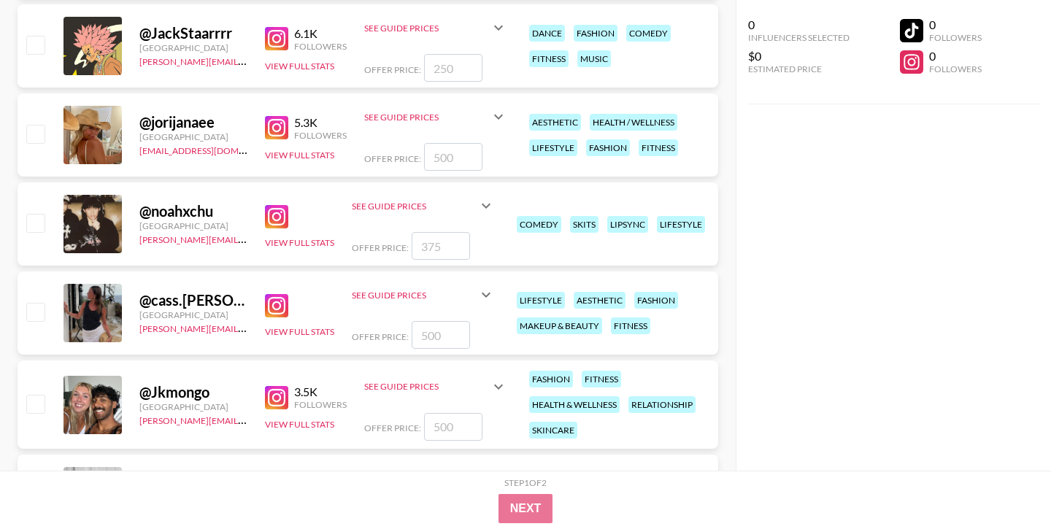
scroll to position [2716, 0]
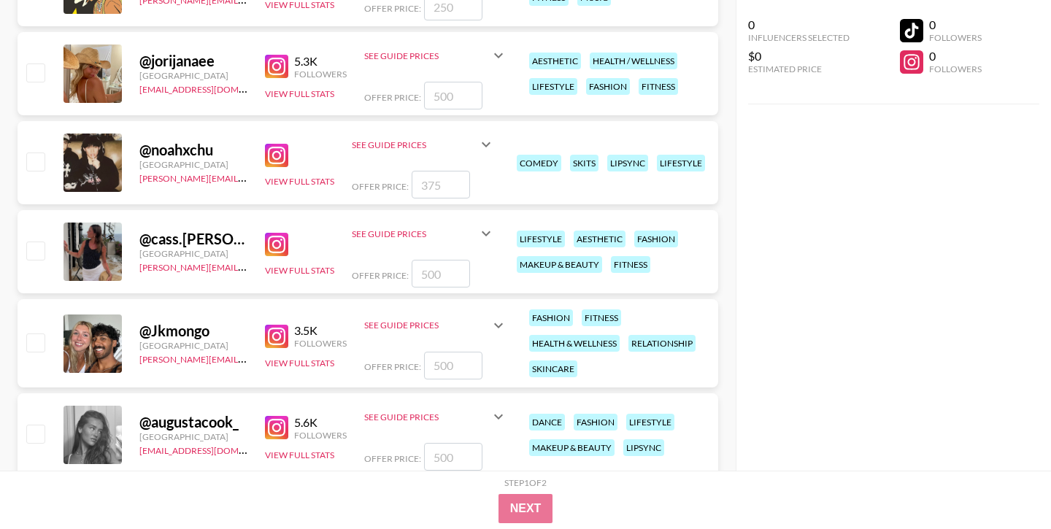
click at [280, 242] on img at bounding box center [276, 244] width 23 height 23
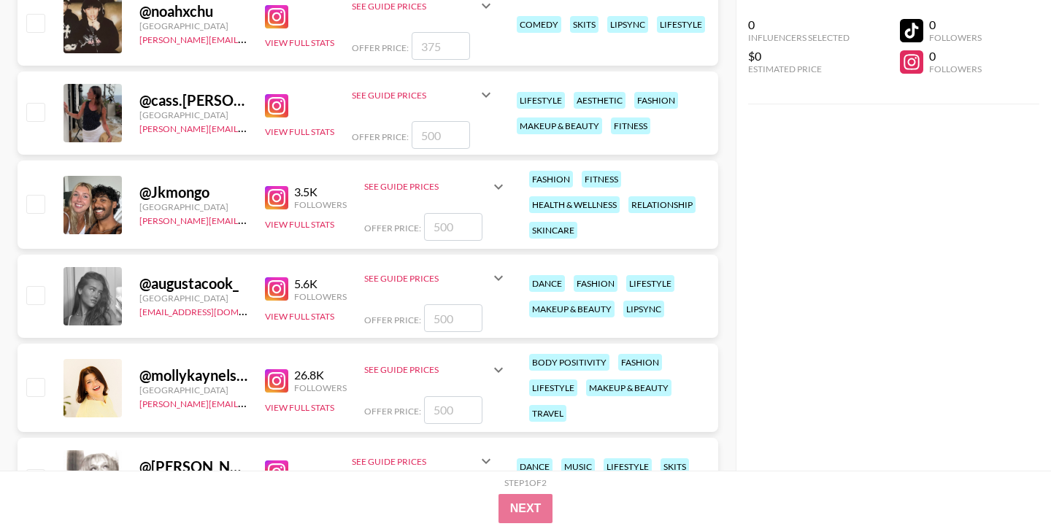
scroll to position [2881, 0]
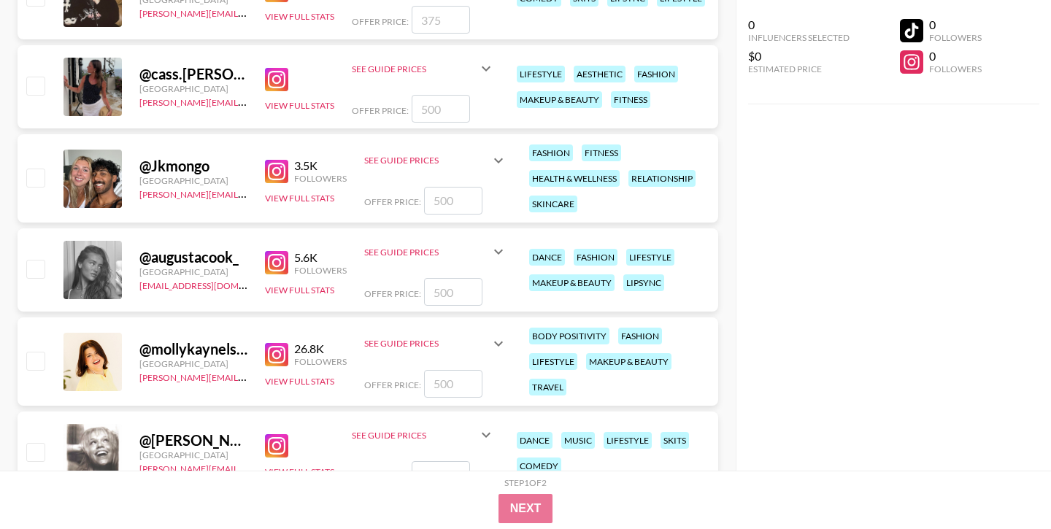
click at [278, 167] on img at bounding box center [276, 171] width 23 height 23
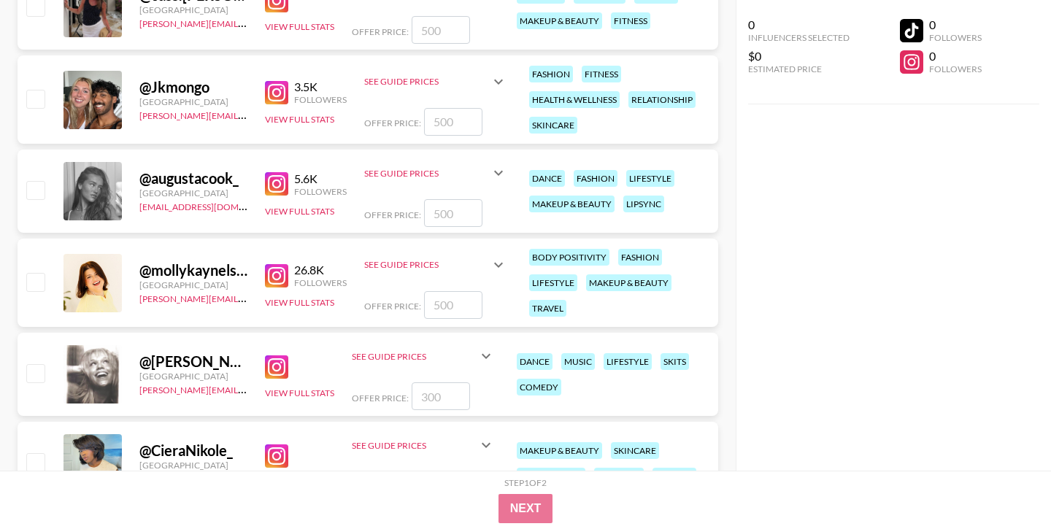
scroll to position [2961, 0]
click at [279, 183] on img at bounding box center [276, 183] width 23 height 23
click at [448, 214] on input "number" at bounding box center [453, 213] width 58 height 28
click at [312, 212] on button "View Full Stats" at bounding box center [299, 210] width 69 height 11
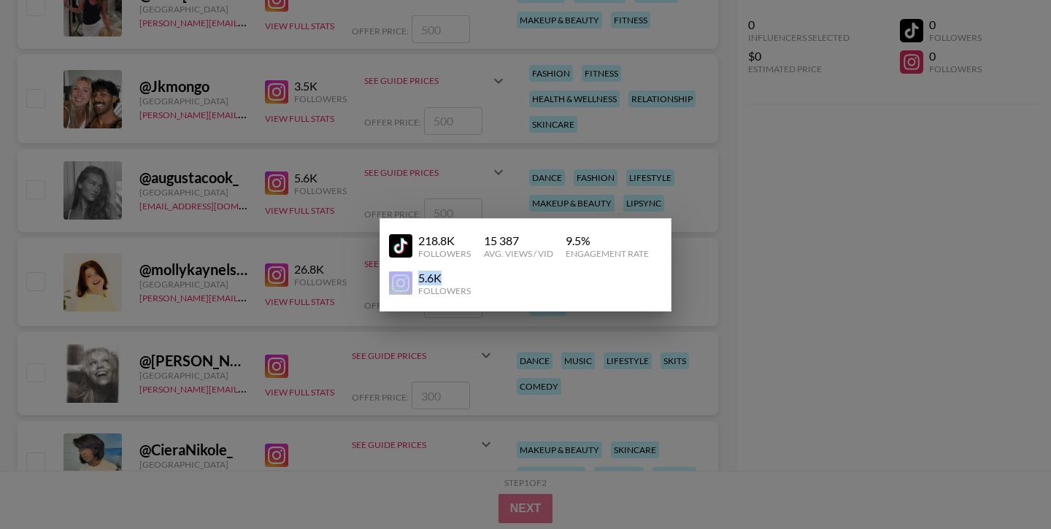
drag, startPoint x: 443, startPoint y: 277, endPoint x: 418, endPoint y: 277, distance: 25.6
click at [418, 277] on div "5.6K Followers" at bounding box center [519, 284] width 261 height 26
copy div "5.6K"
click at [724, 256] on div at bounding box center [525, 264] width 1051 height 529
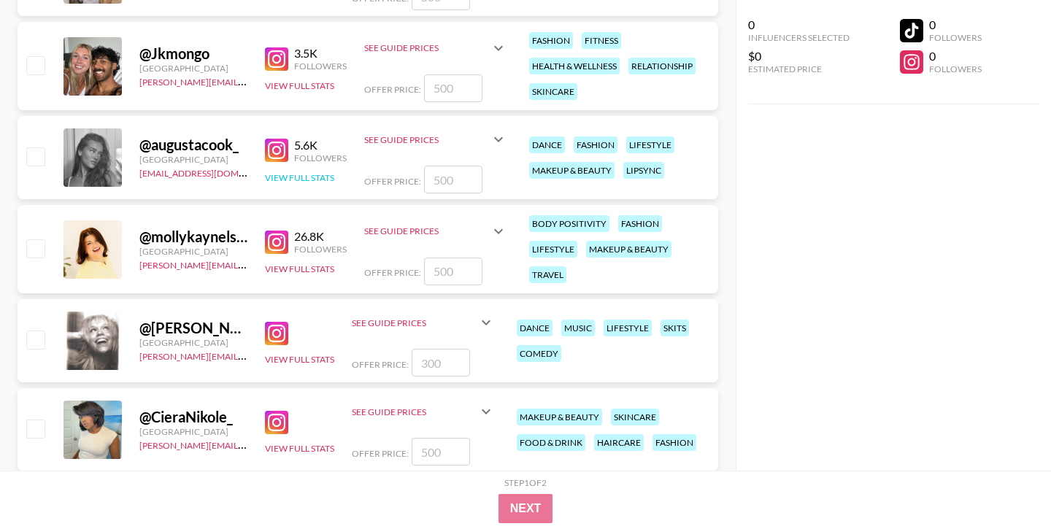
scroll to position [3018, 0]
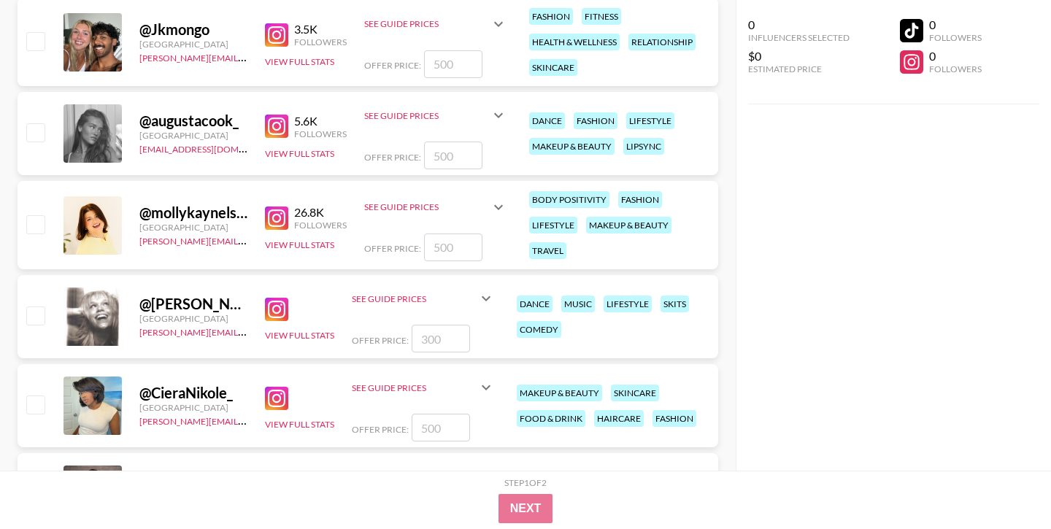
click at [282, 214] on img at bounding box center [276, 218] width 23 height 23
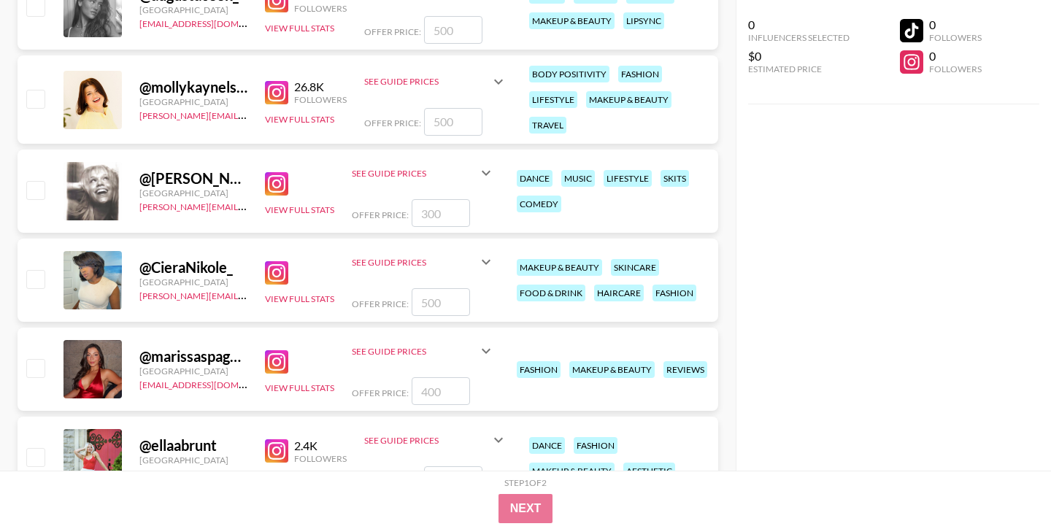
scroll to position [3157, 0]
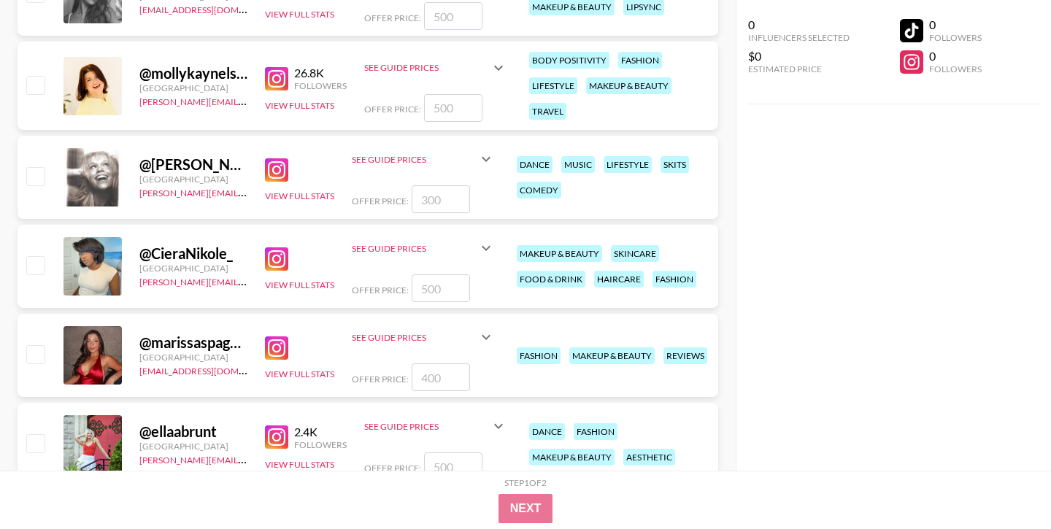
click at [279, 164] on img at bounding box center [276, 169] width 23 height 23
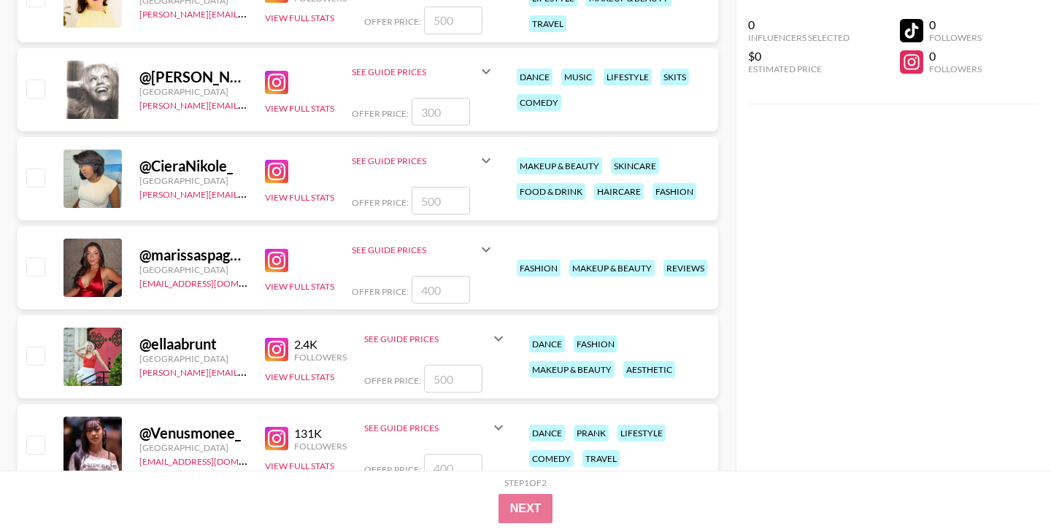
scroll to position [3254, 0]
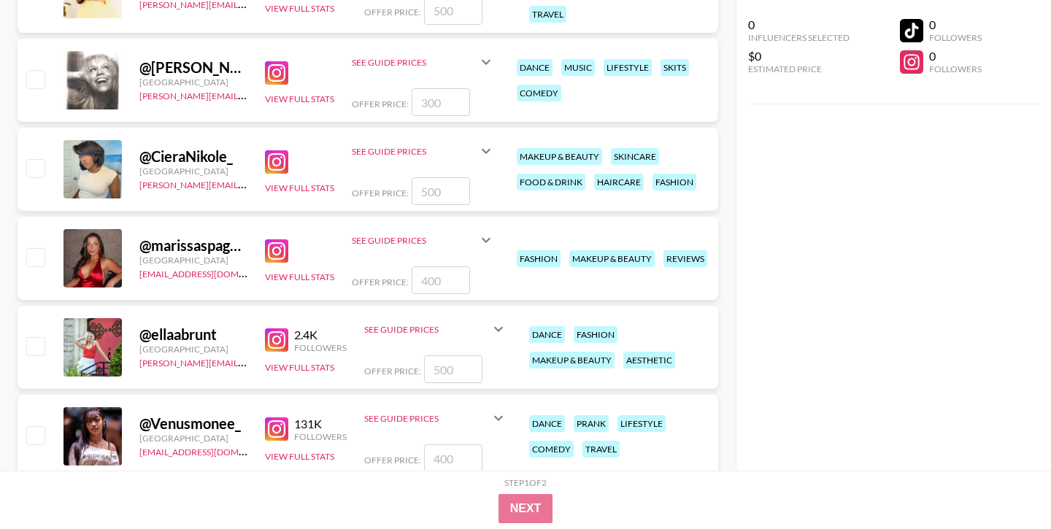
click at [272, 156] on img at bounding box center [276, 161] width 23 height 23
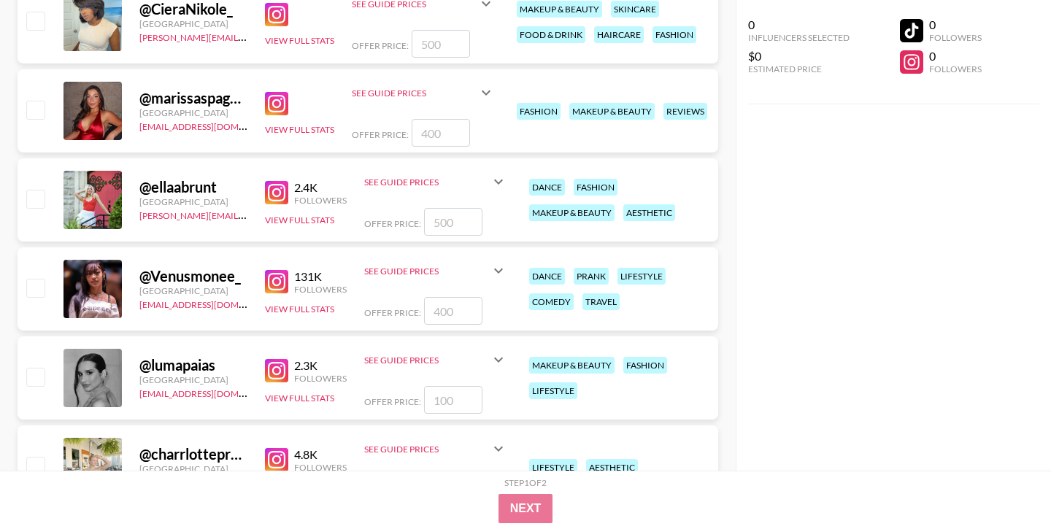
scroll to position [3404, 0]
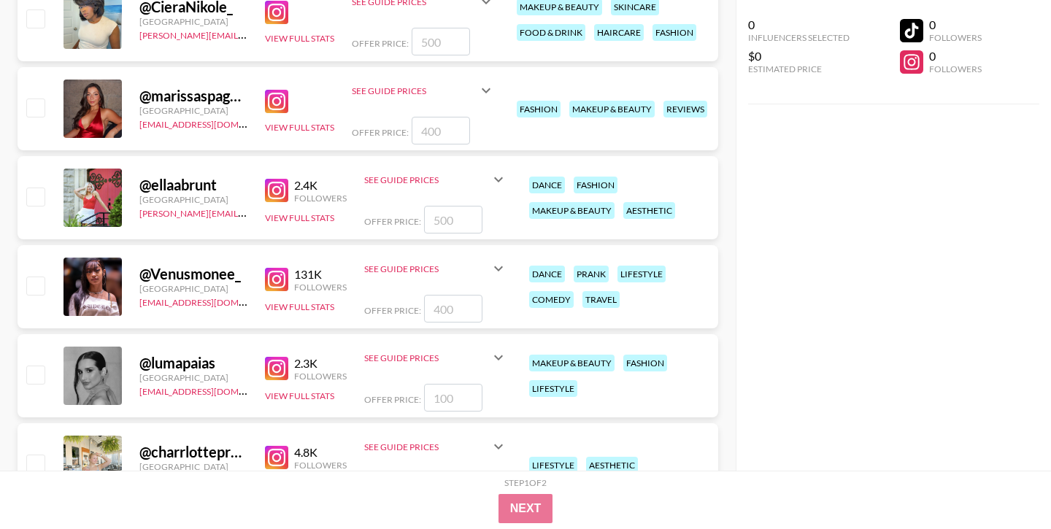
click at [272, 191] on img at bounding box center [276, 190] width 23 height 23
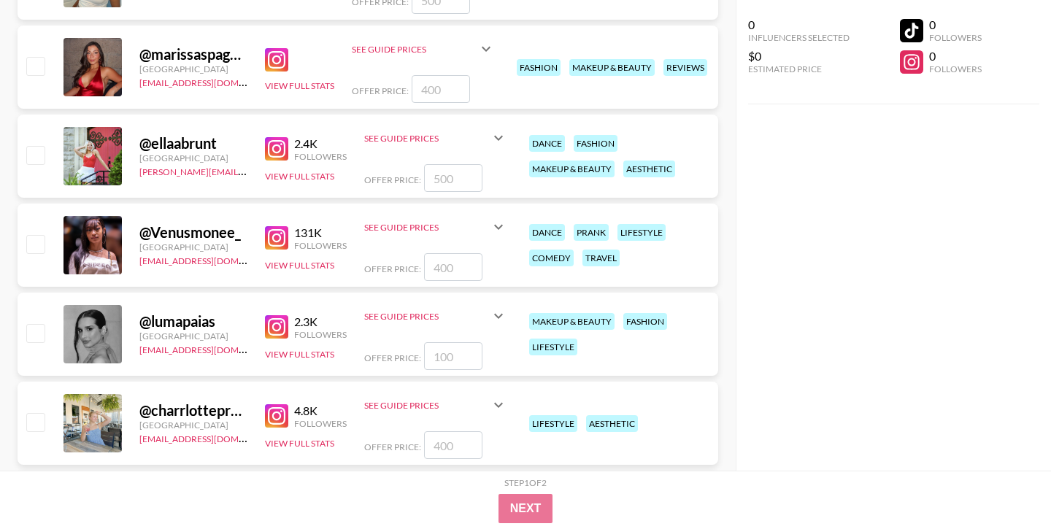
scroll to position [3538, 0]
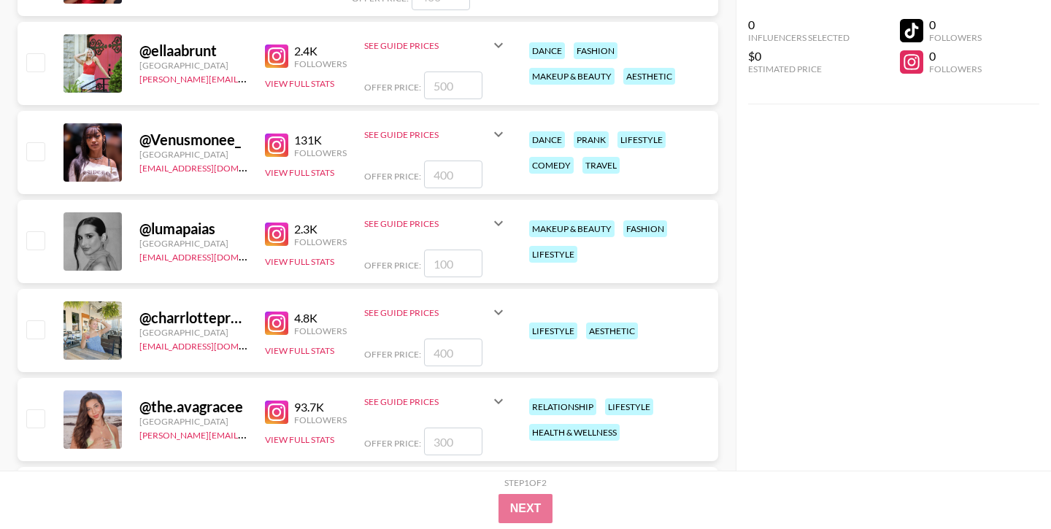
click at [272, 141] on img at bounding box center [276, 145] width 23 height 23
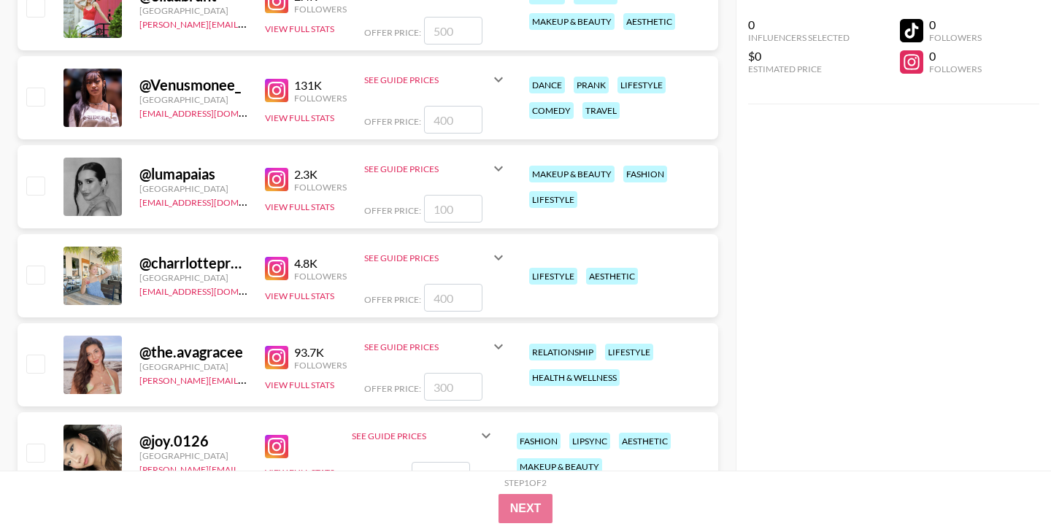
scroll to position [3594, 0]
click at [269, 172] on img at bounding box center [276, 178] width 23 height 23
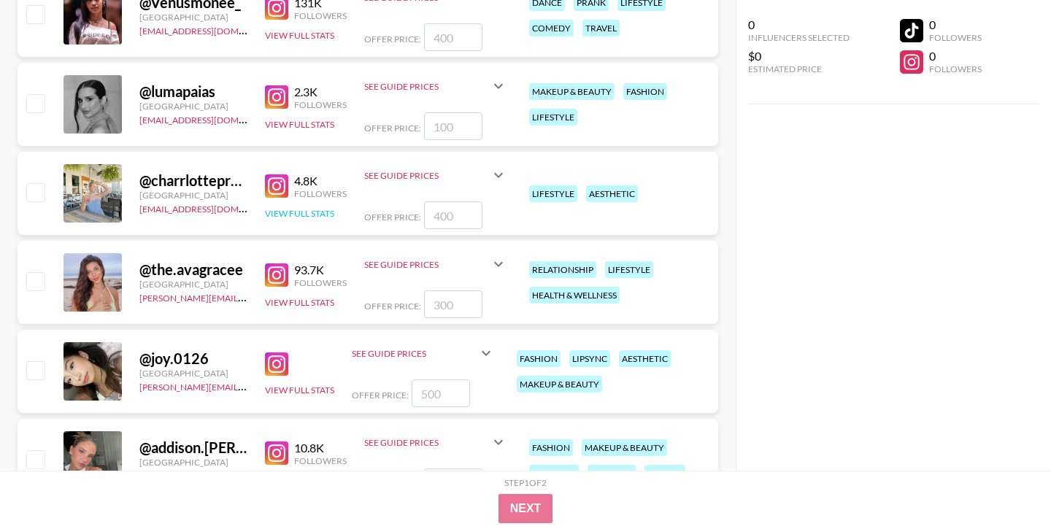
scroll to position [3677, 0]
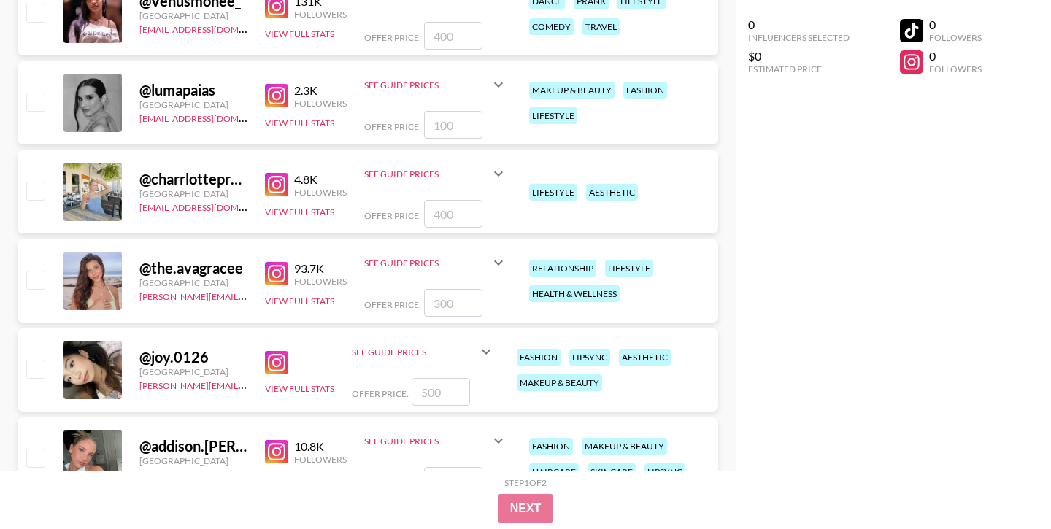
click at [276, 270] on img at bounding box center [276, 273] width 23 height 23
click at [286, 299] on button "View Full Stats" at bounding box center [299, 301] width 69 height 11
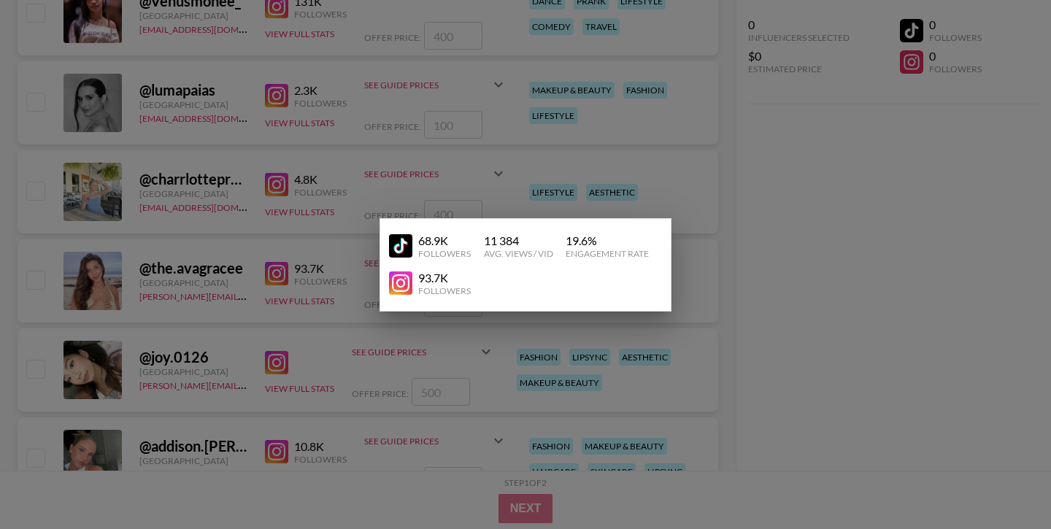
click at [303, 256] on div at bounding box center [525, 264] width 1051 height 529
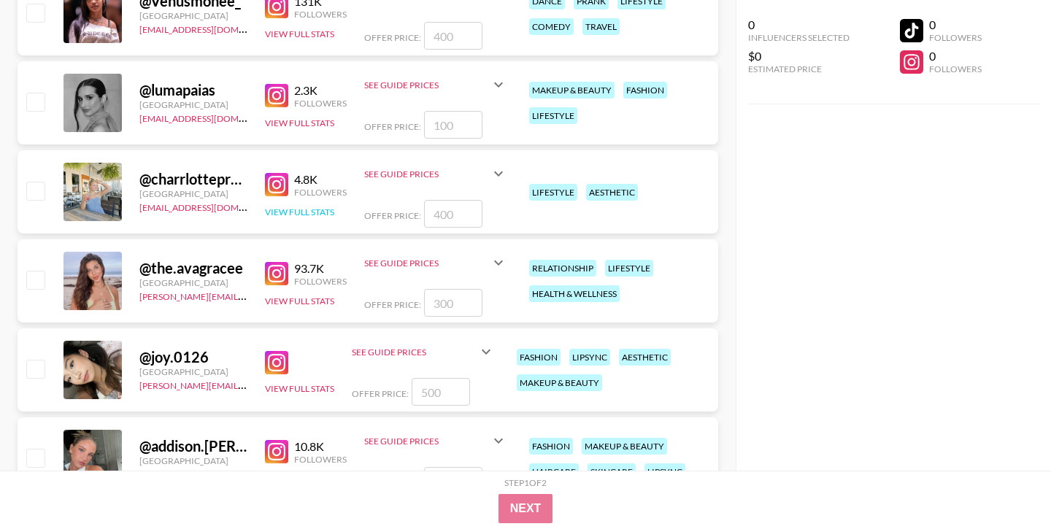
click at [291, 210] on button "View Full Stats" at bounding box center [299, 212] width 69 height 11
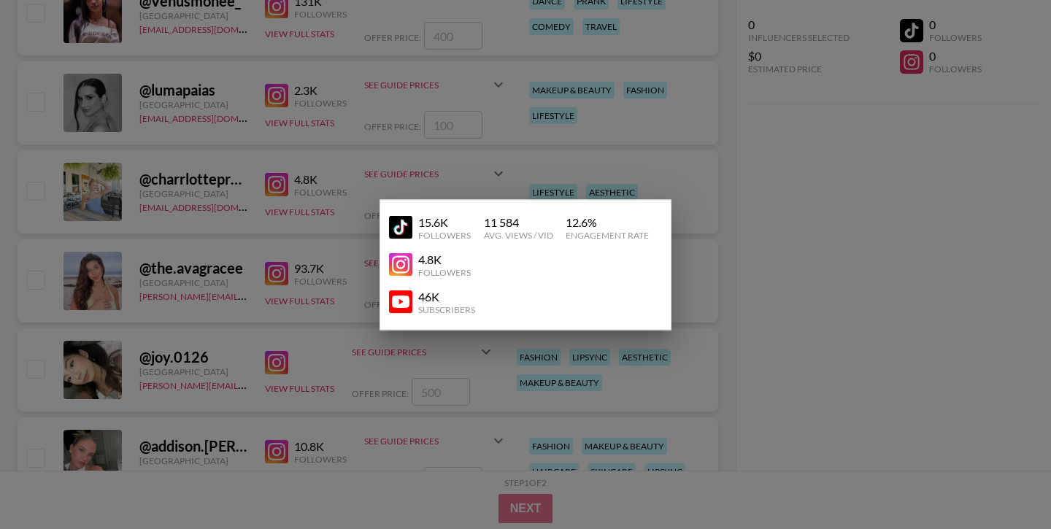
click at [294, 250] on div at bounding box center [525, 264] width 1051 height 529
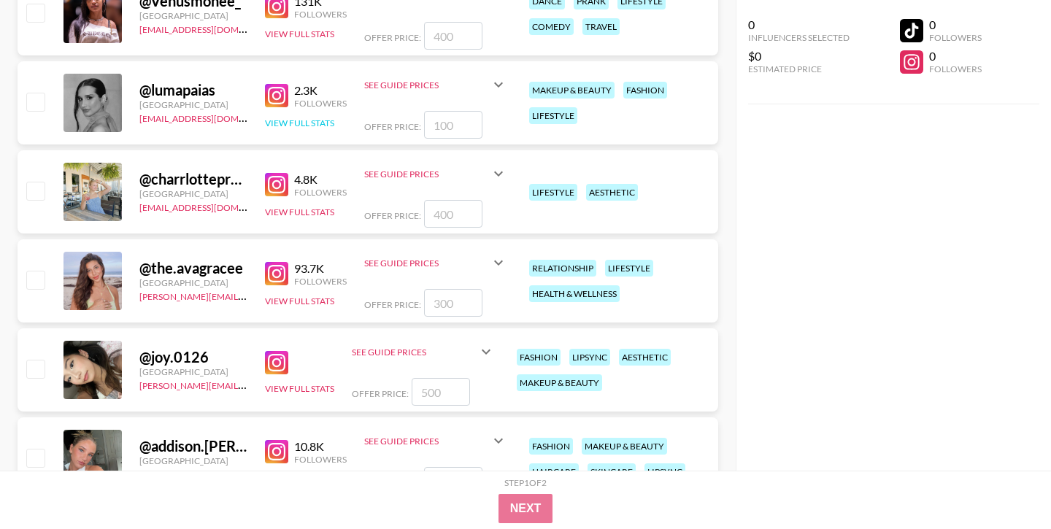
click at [300, 118] on button "View Full Stats" at bounding box center [299, 123] width 69 height 11
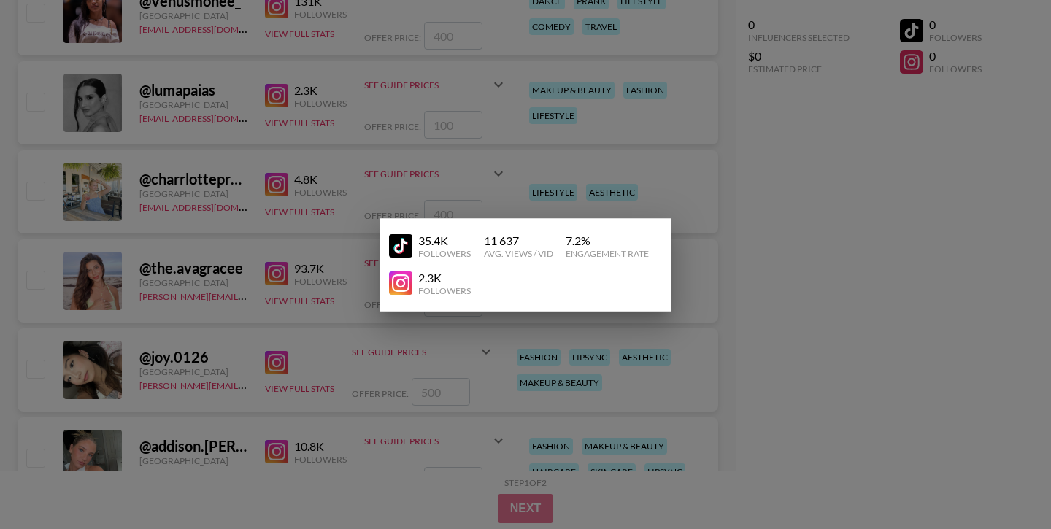
click at [311, 207] on div at bounding box center [525, 264] width 1051 height 529
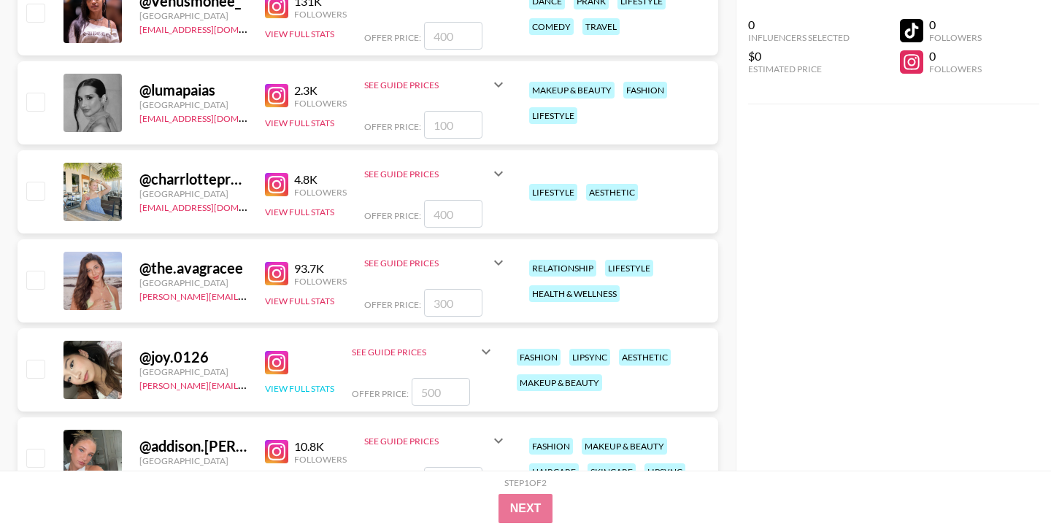
click at [301, 392] on button "View Full Stats" at bounding box center [299, 388] width 69 height 11
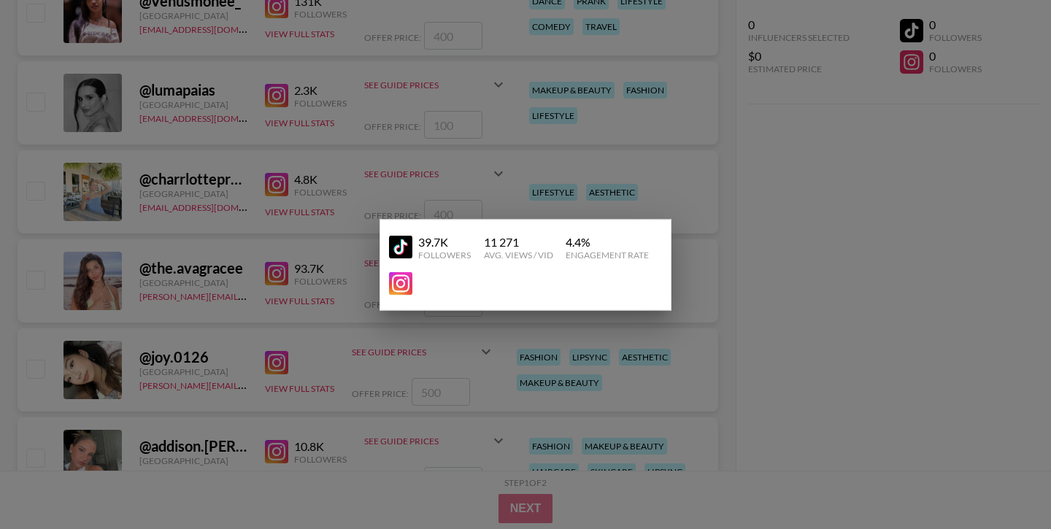
click at [275, 337] on div at bounding box center [525, 264] width 1051 height 529
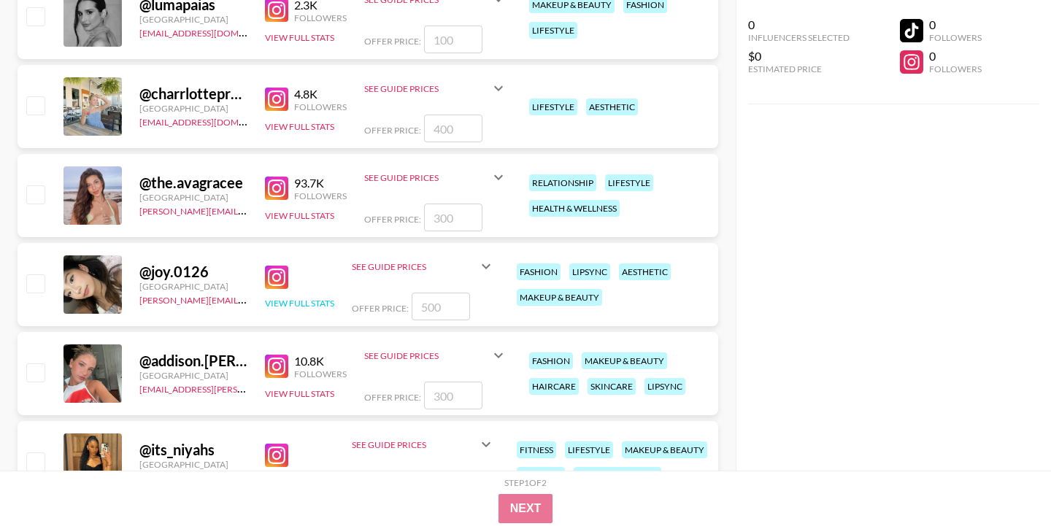
scroll to position [3766, 0]
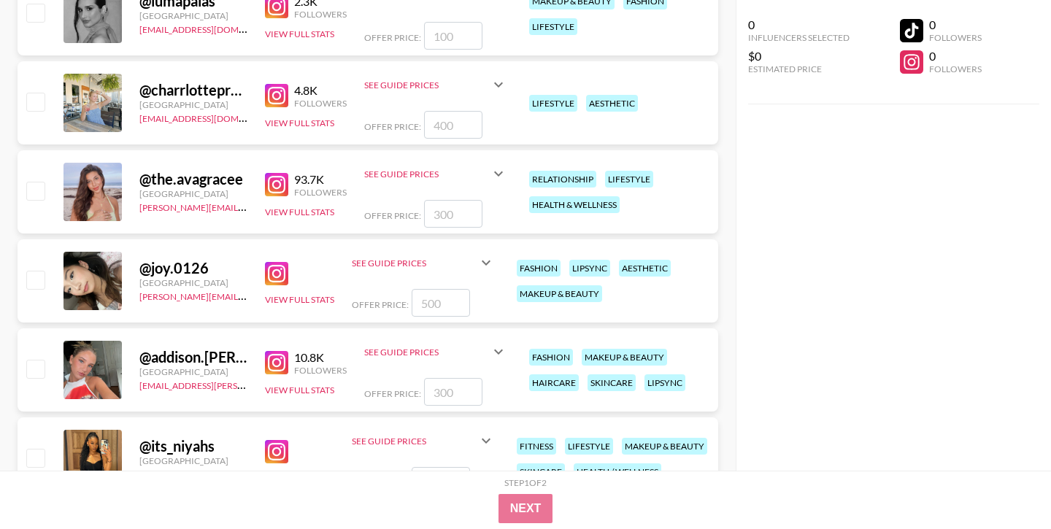
click at [281, 274] on img at bounding box center [276, 273] width 23 height 23
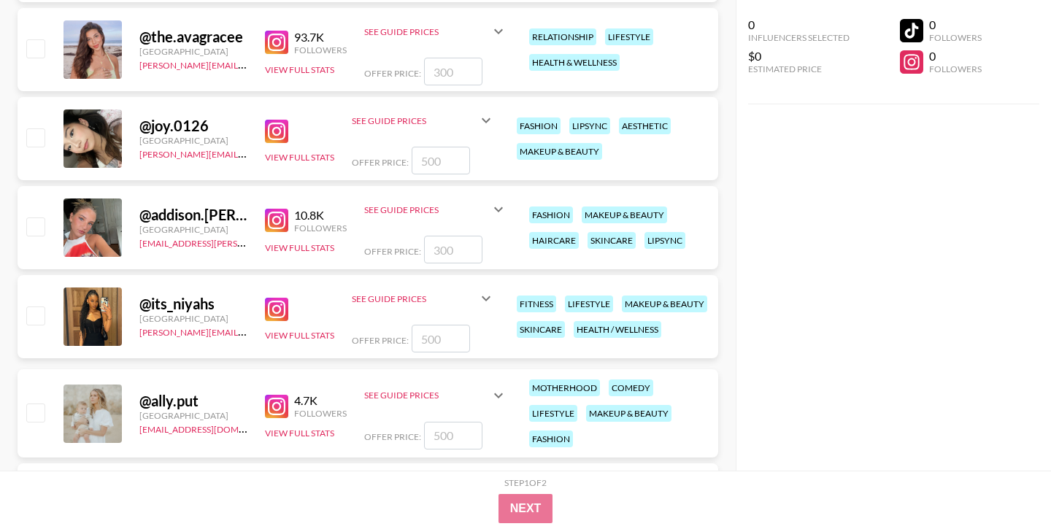
scroll to position [3914, 0]
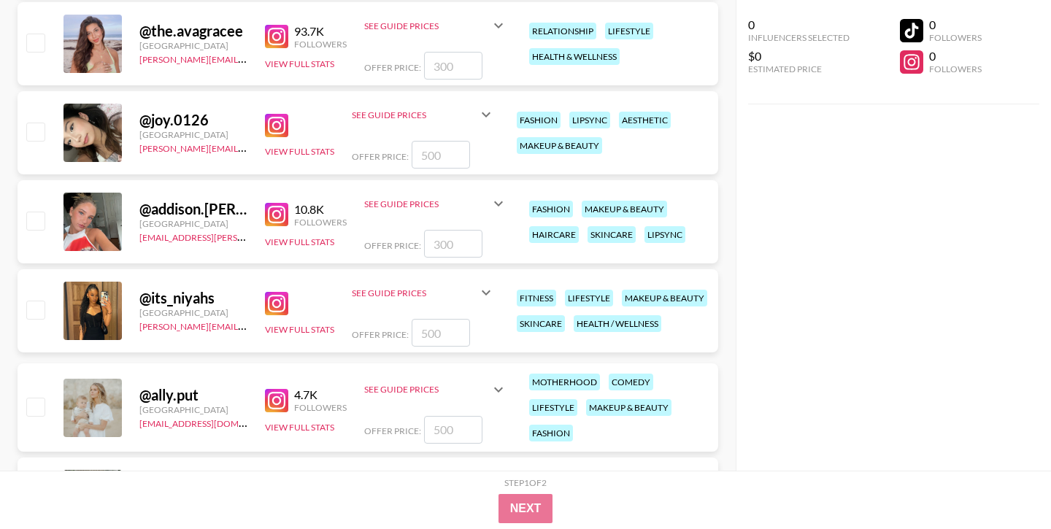
click at [275, 215] on img at bounding box center [276, 214] width 23 height 23
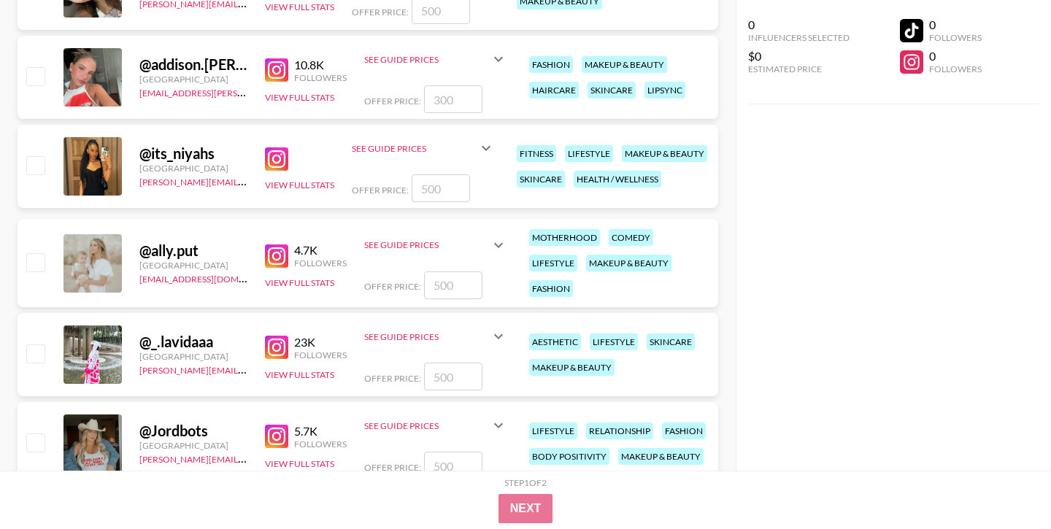
scroll to position [4068, 0]
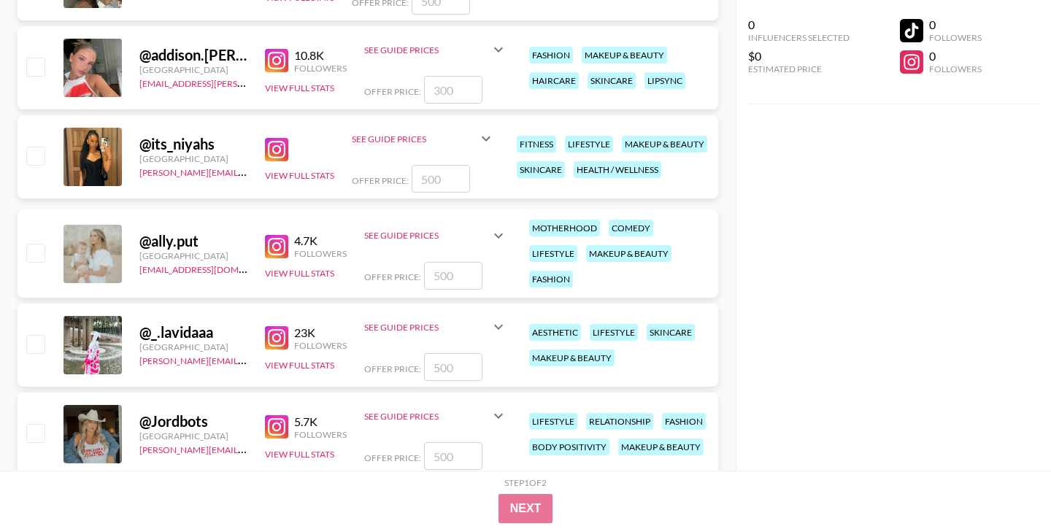
click at [270, 247] on img at bounding box center [276, 246] width 23 height 23
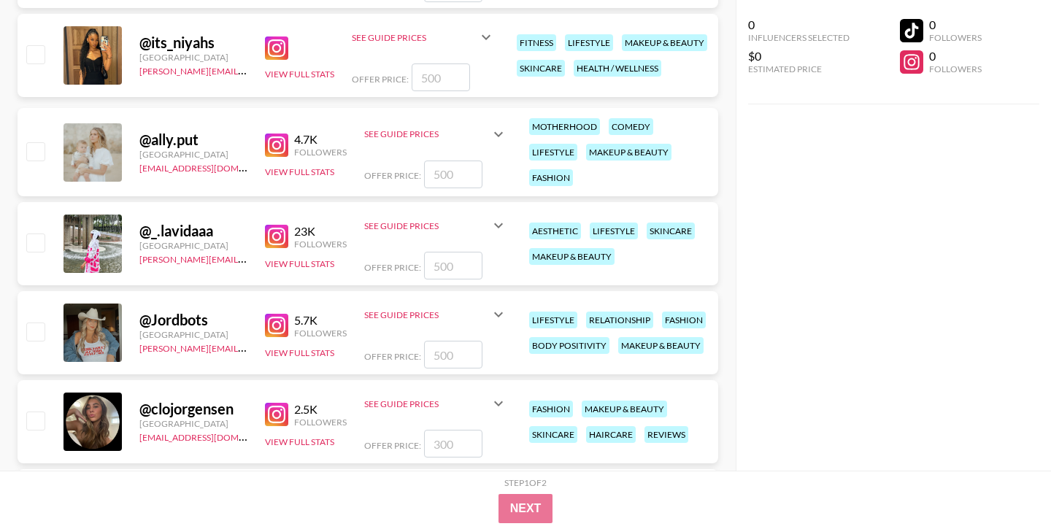
scroll to position [4181, 0]
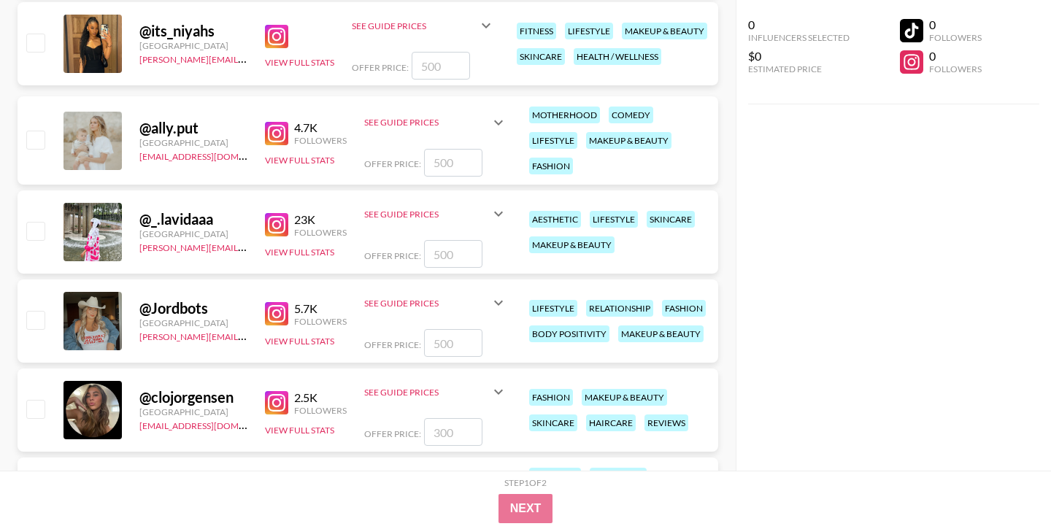
click at [277, 217] on img at bounding box center [276, 224] width 23 height 23
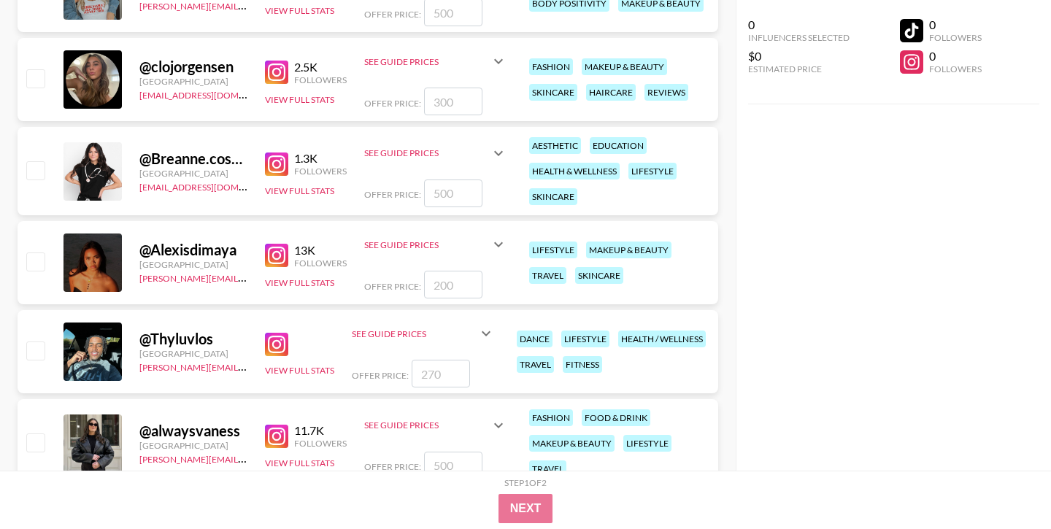
scroll to position [4521, 0]
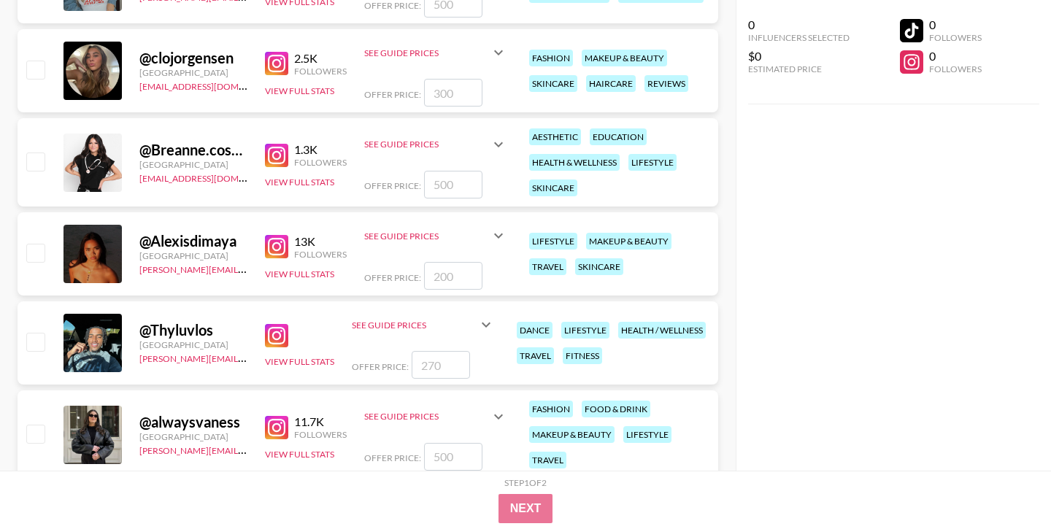
click at [279, 242] on img at bounding box center [276, 246] width 23 height 23
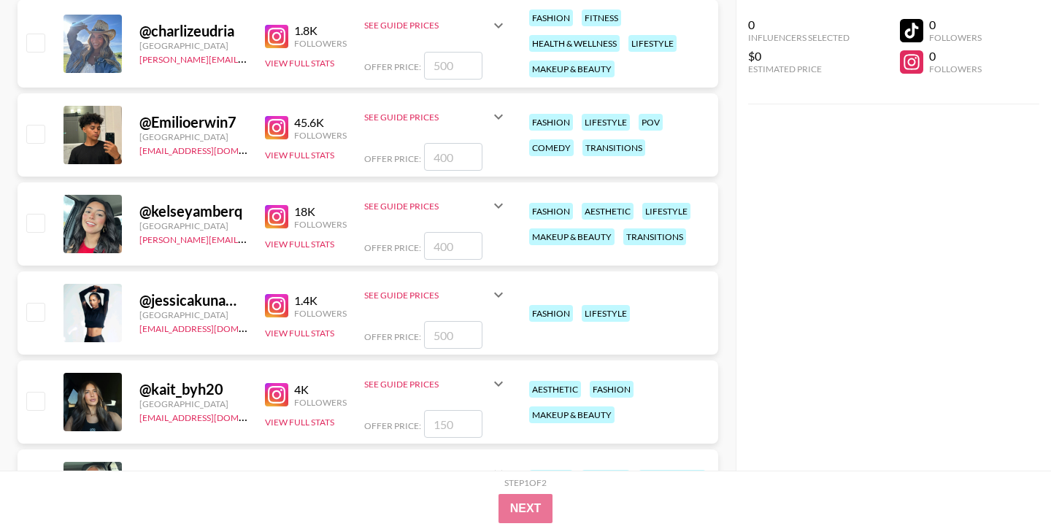
scroll to position [5109, 0]
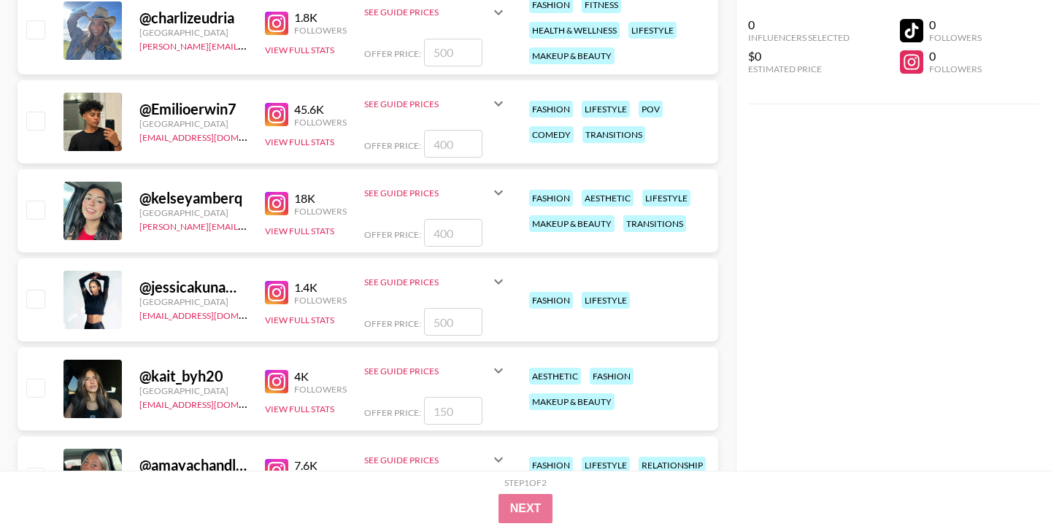
click at [276, 201] on img at bounding box center [276, 203] width 23 height 23
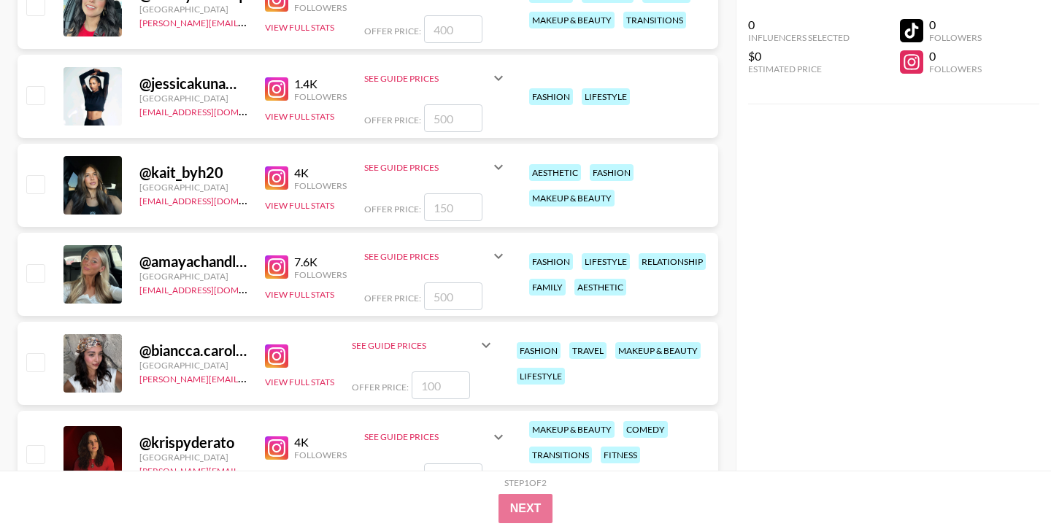
scroll to position [5325, 0]
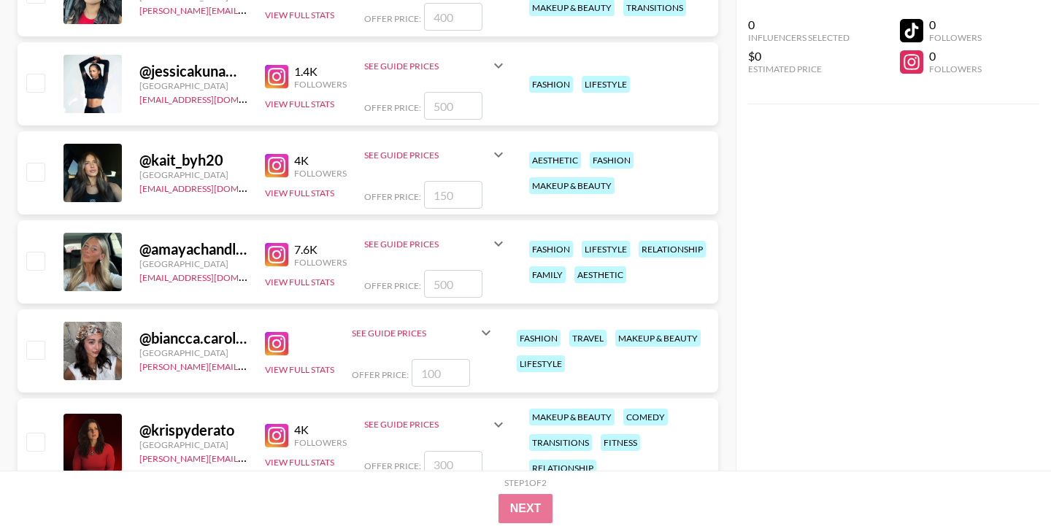
click at [275, 254] on img at bounding box center [276, 254] width 23 height 23
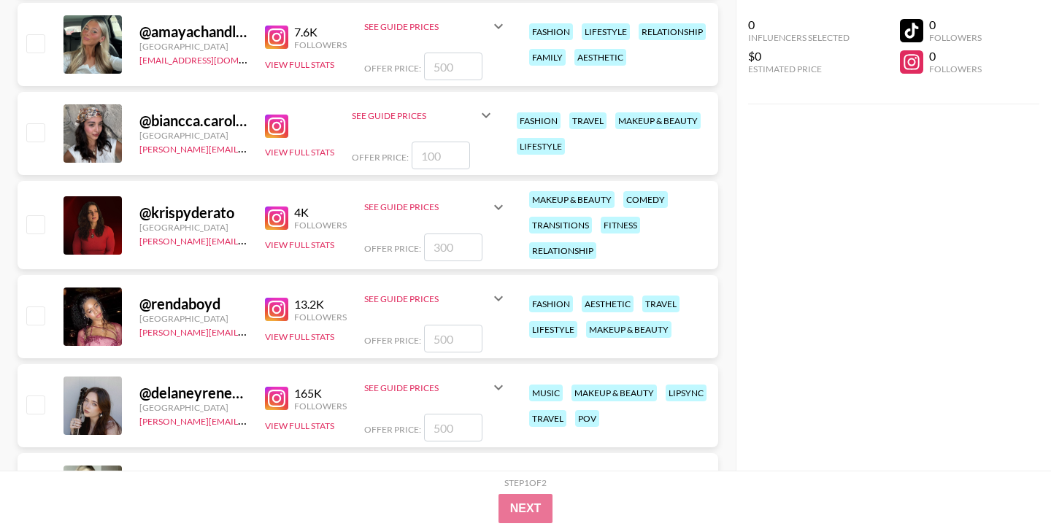
scroll to position [5564, 0]
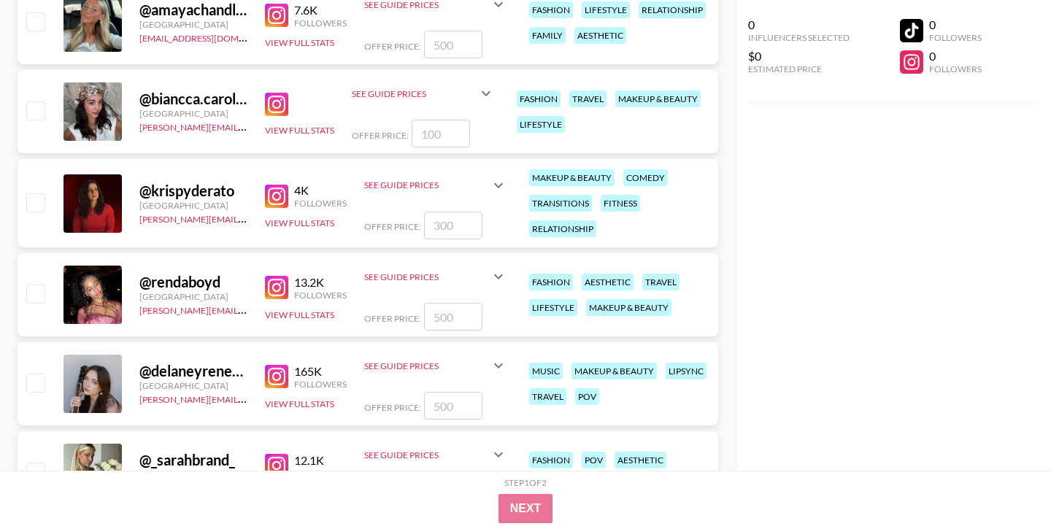
click at [279, 282] on img at bounding box center [276, 287] width 23 height 23
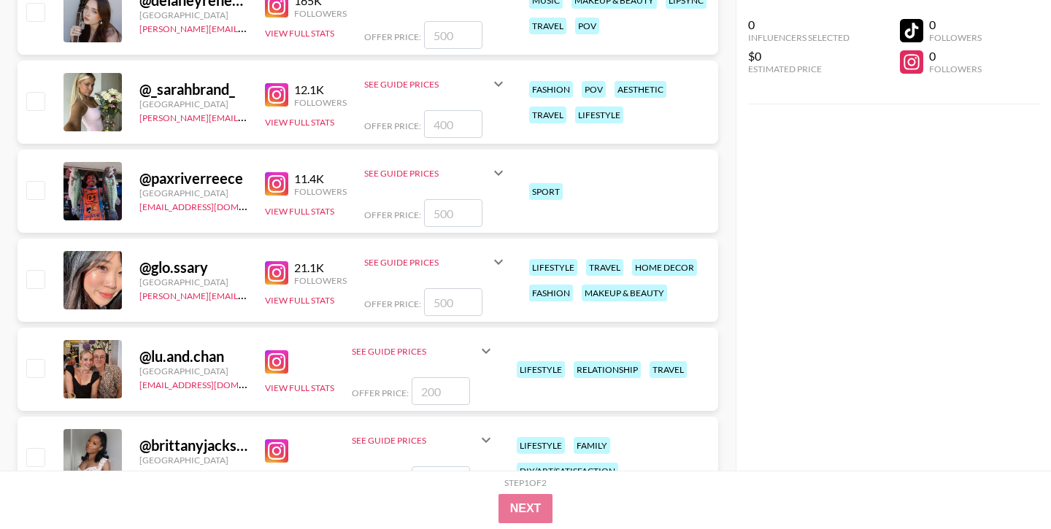
scroll to position [5998, 0]
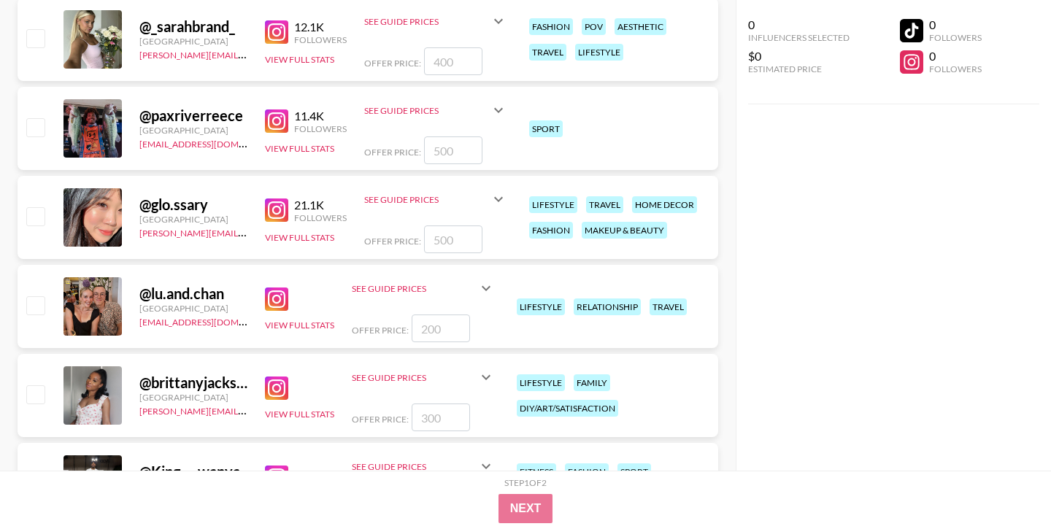
click at [275, 210] on img at bounding box center [276, 210] width 23 height 23
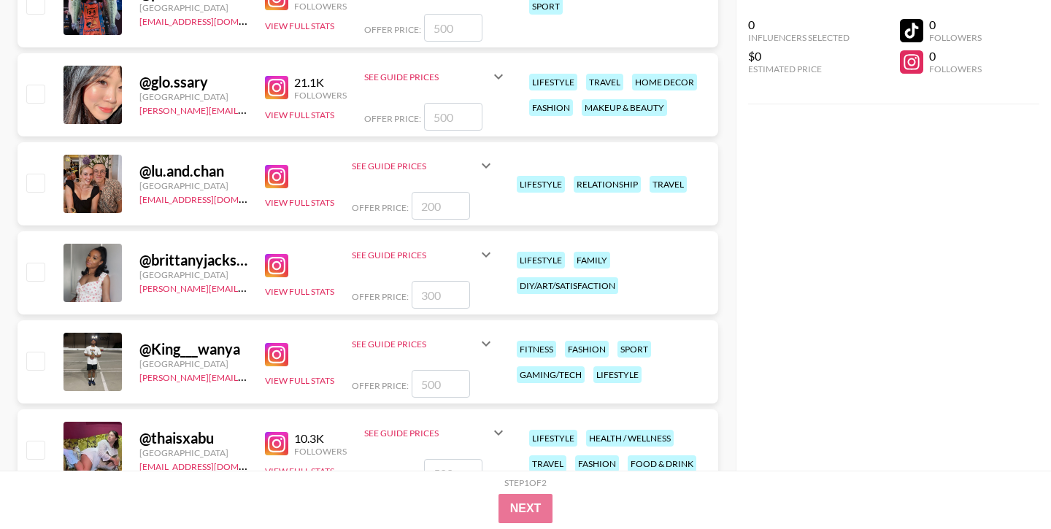
scroll to position [6189, 0]
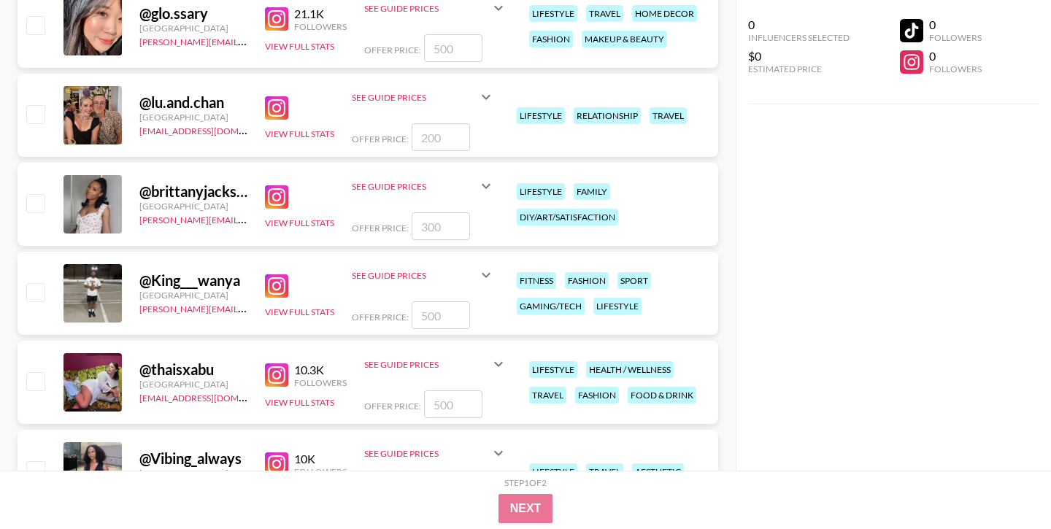
click at [280, 196] on img at bounding box center [276, 196] width 23 height 23
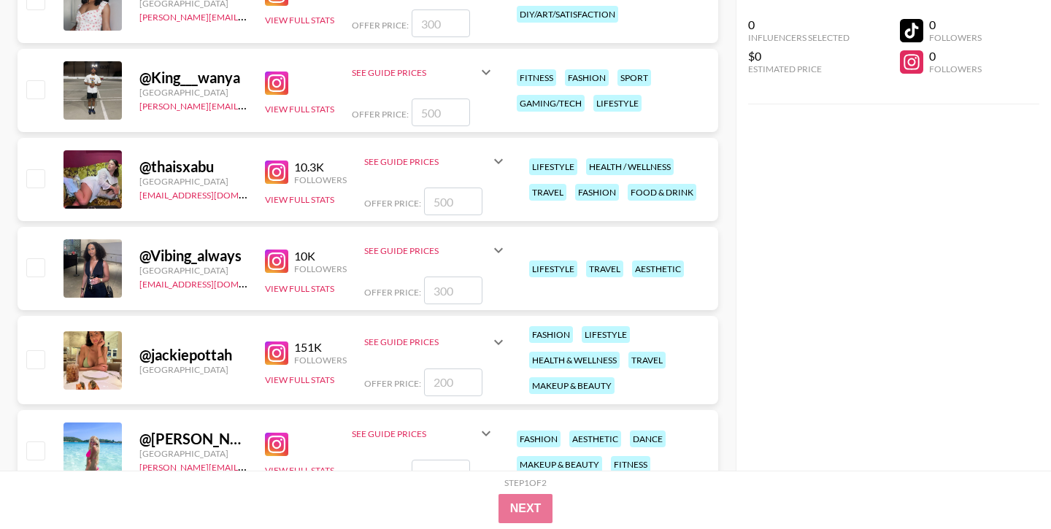
scroll to position [6434, 0]
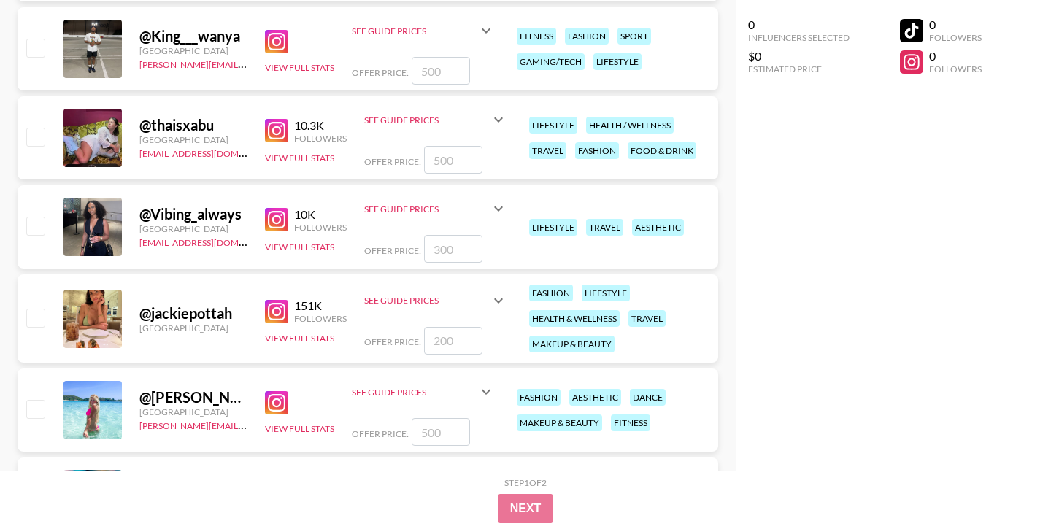
click at [271, 219] on img at bounding box center [276, 219] width 23 height 23
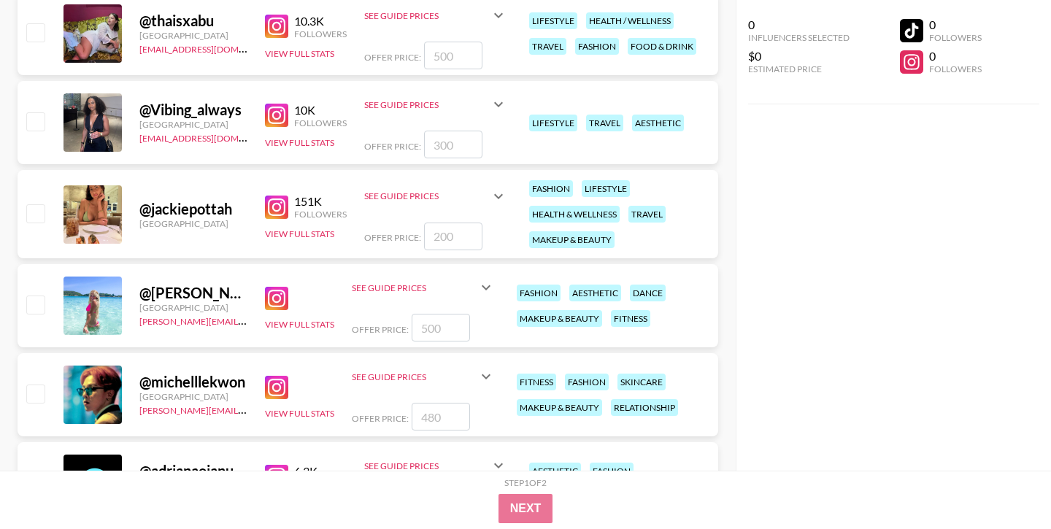
scroll to position [6540, 0]
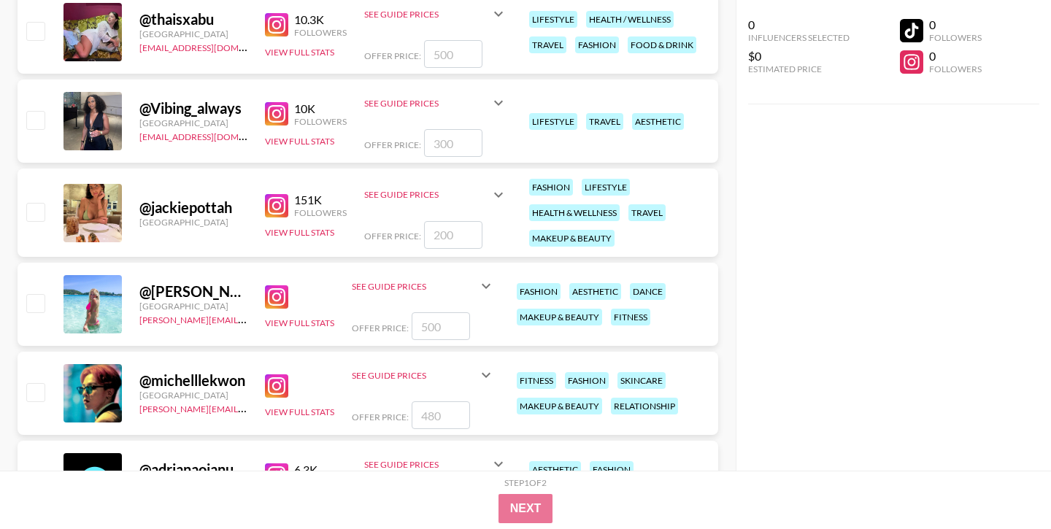
click at [283, 205] on img at bounding box center [276, 205] width 23 height 23
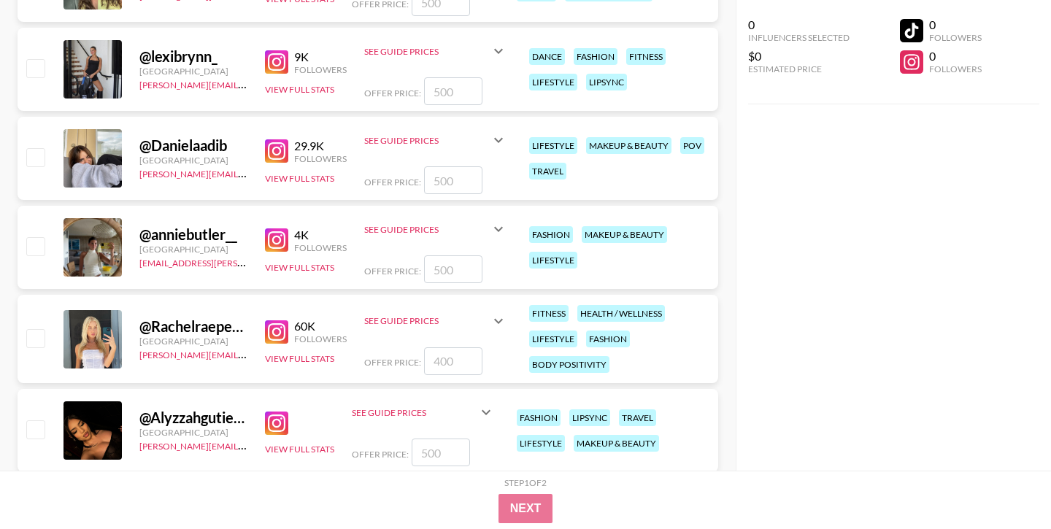
scroll to position [624, 0]
